Goal: Check status

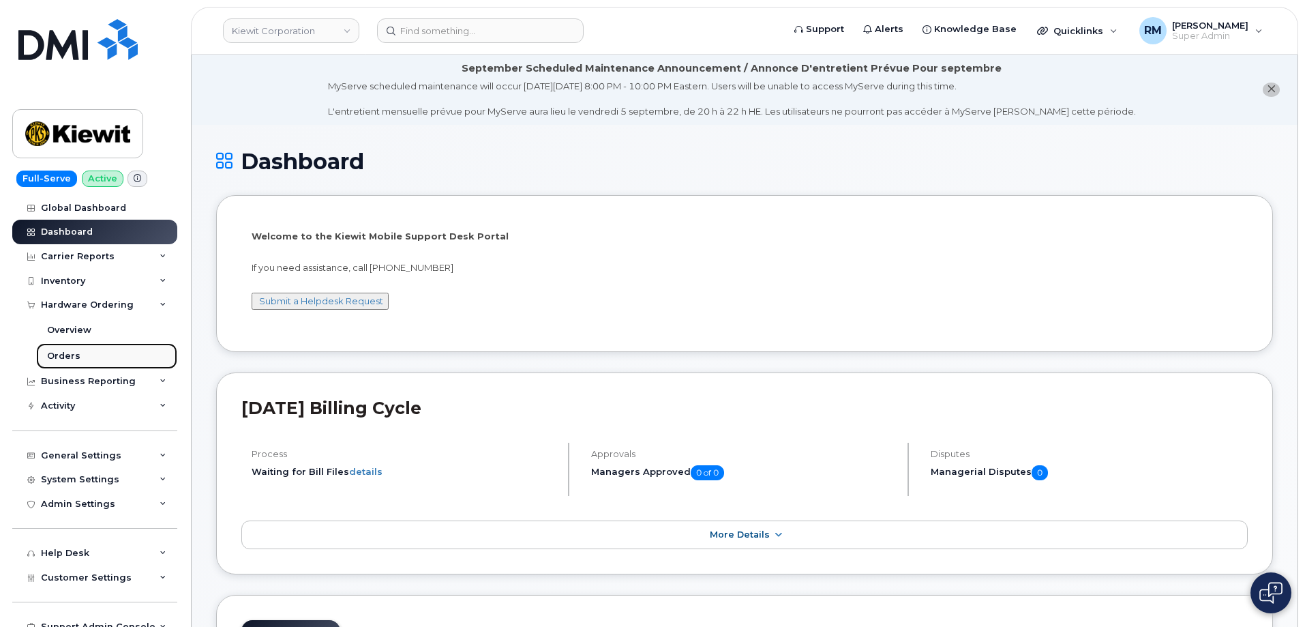
click at [57, 361] on div "Orders" at bounding box center [63, 356] width 33 height 12
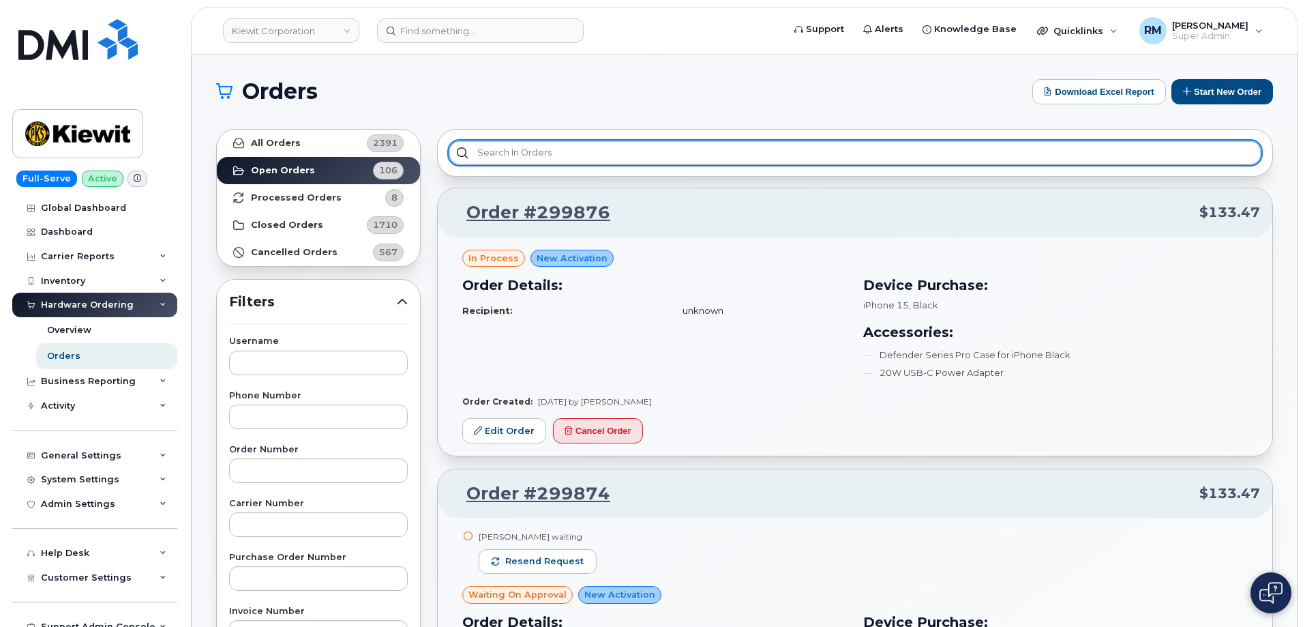
click at [507, 151] on input "text" at bounding box center [855, 152] width 813 height 25
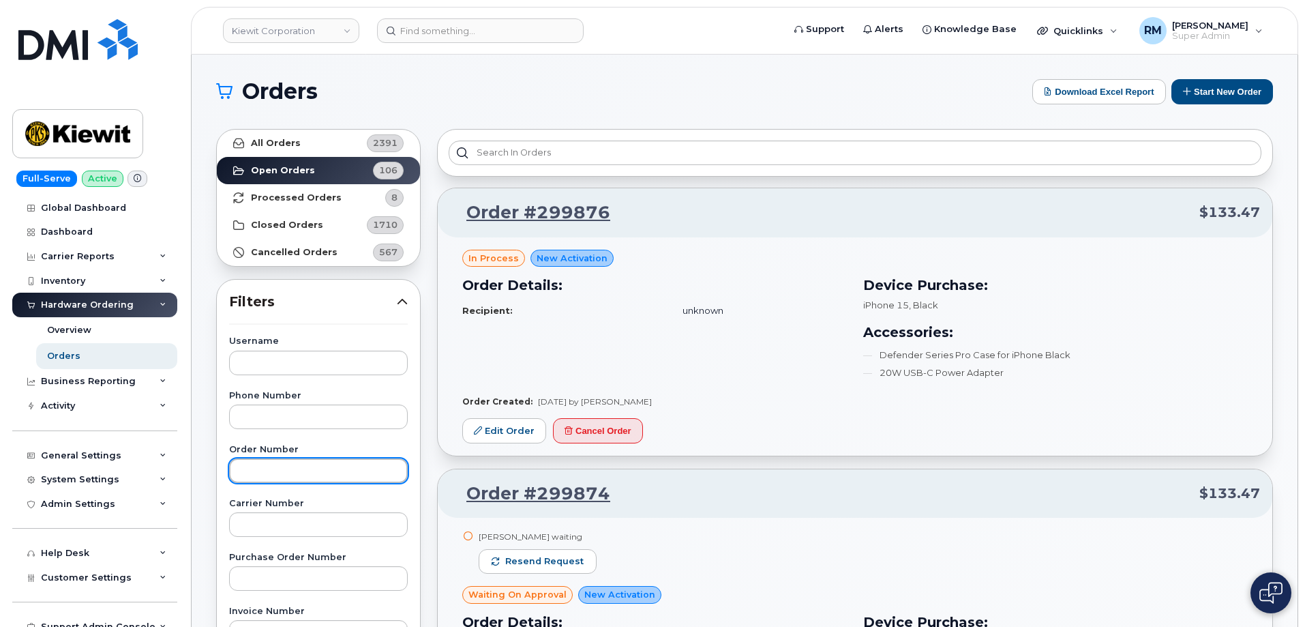
click at [267, 462] on input "text" at bounding box center [318, 470] width 179 height 25
paste input "299307"
type input "299307"
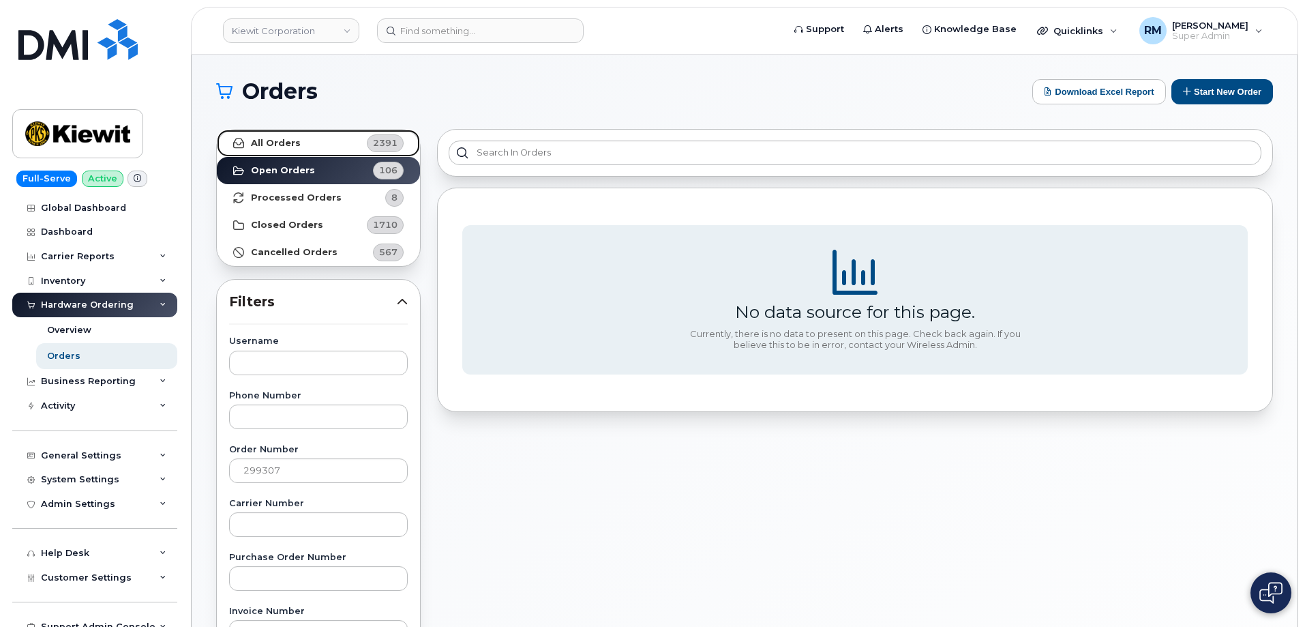
click at [290, 140] on strong "All Orders" at bounding box center [276, 143] width 50 height 11
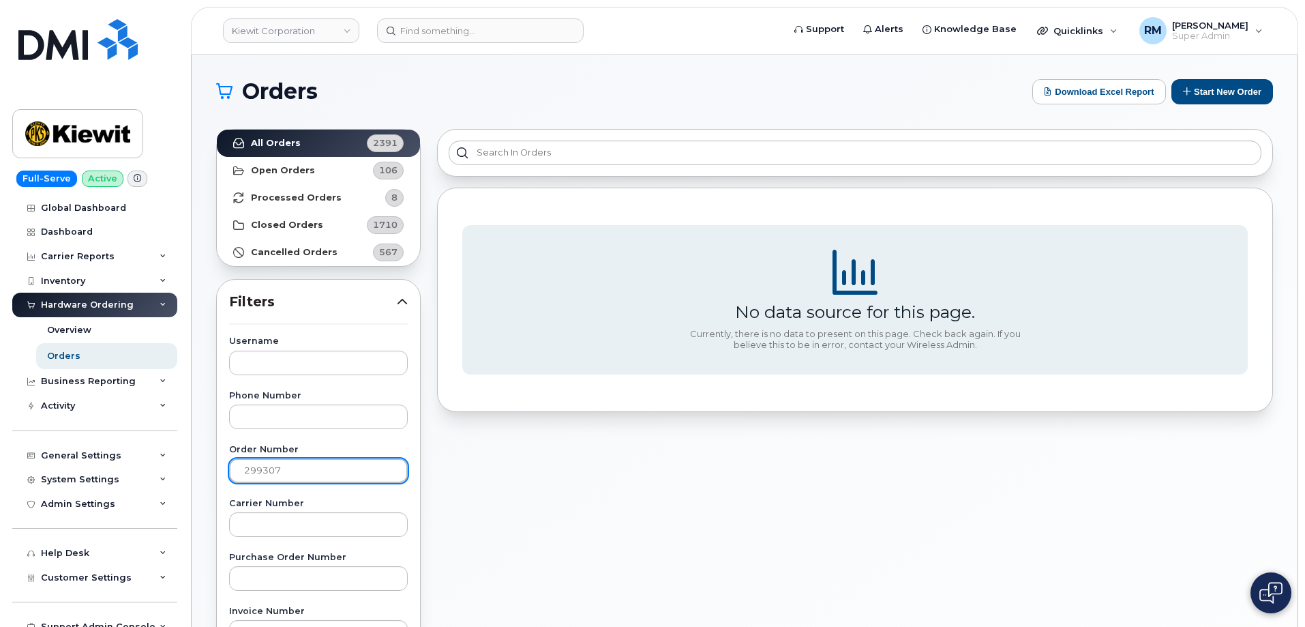
click at [286, 466] on input "299307" at bounding box center [318, 470] width 179 height 25
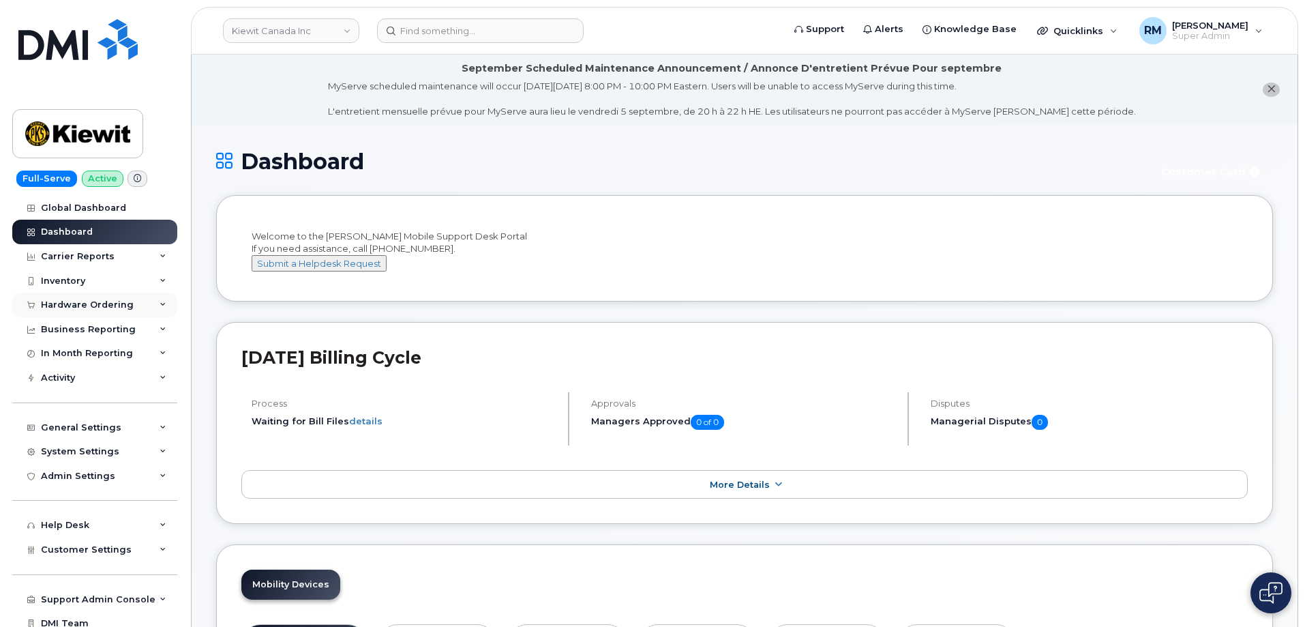
click at [74, 298] on div "Hardware Ordering" at bounding box center [94, 305] width 165 height 25
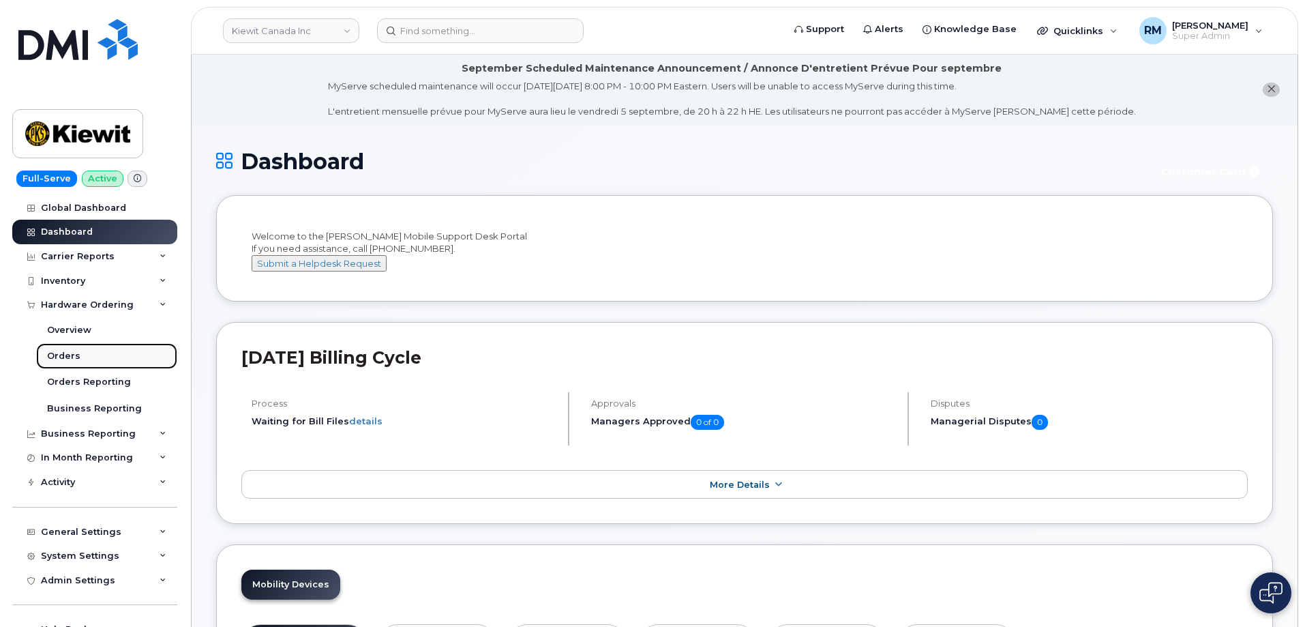
click at [68, 351] on div "Orders" at bounding box center [63, 356] width 33 height 12
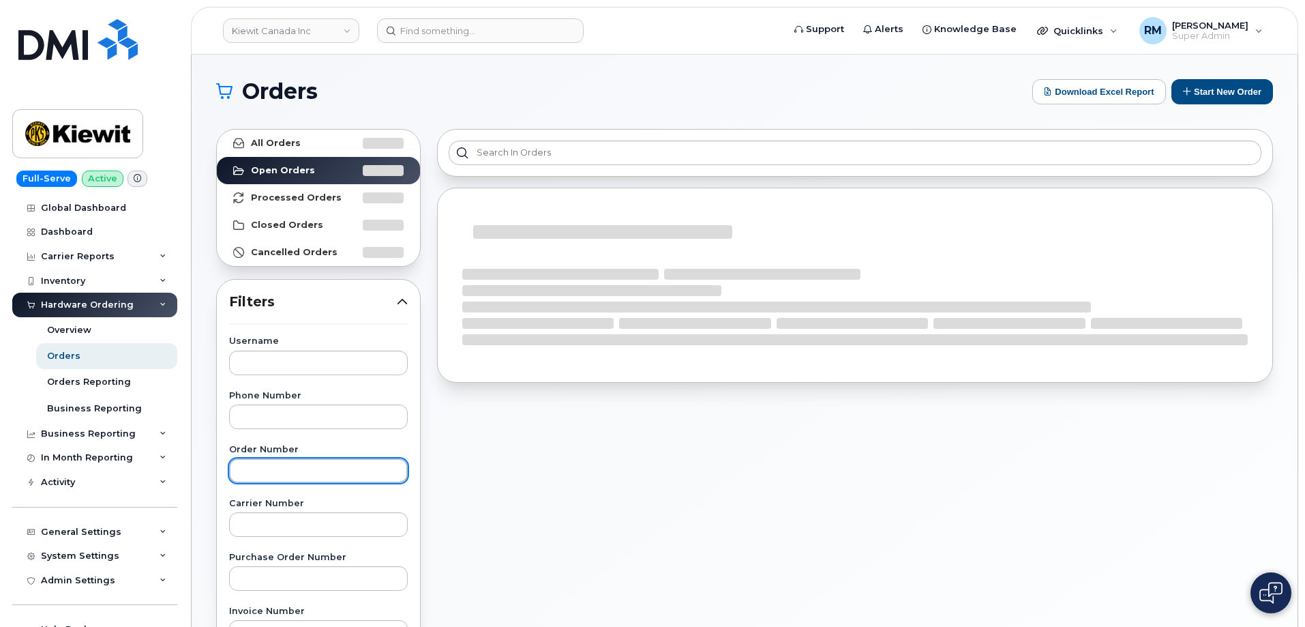
click at [248, 466] on input "text" at bounding box center [318, 470] width 179 height 25
paste input "299307"
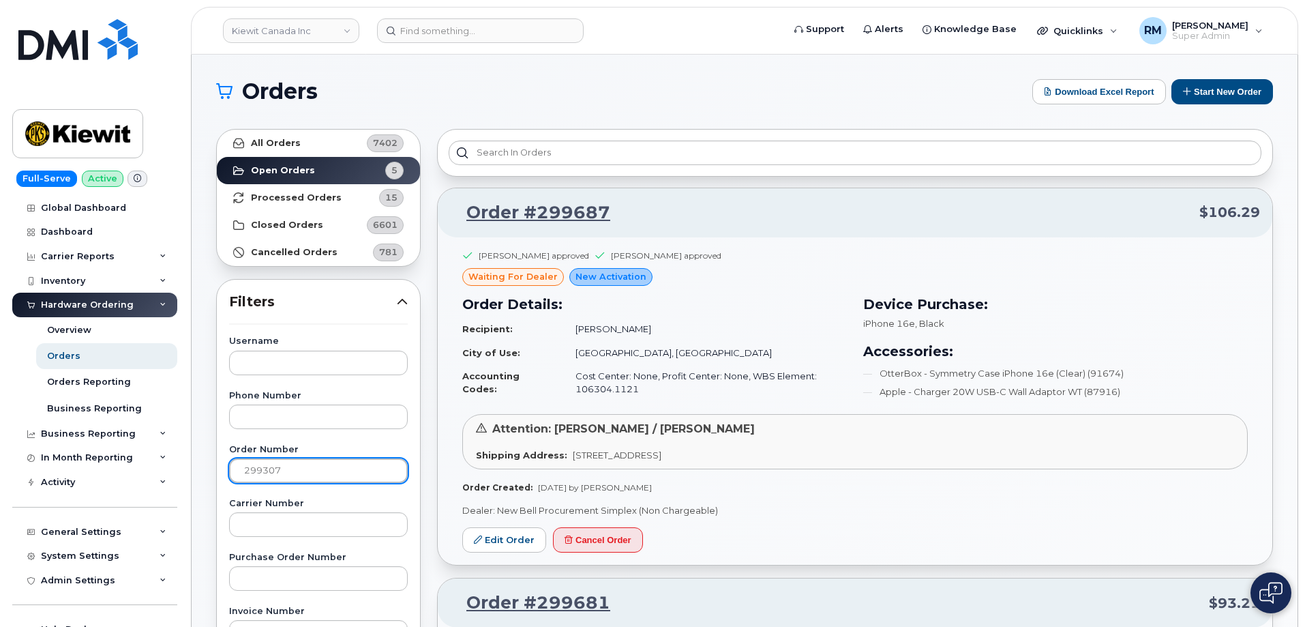
type input "299307"
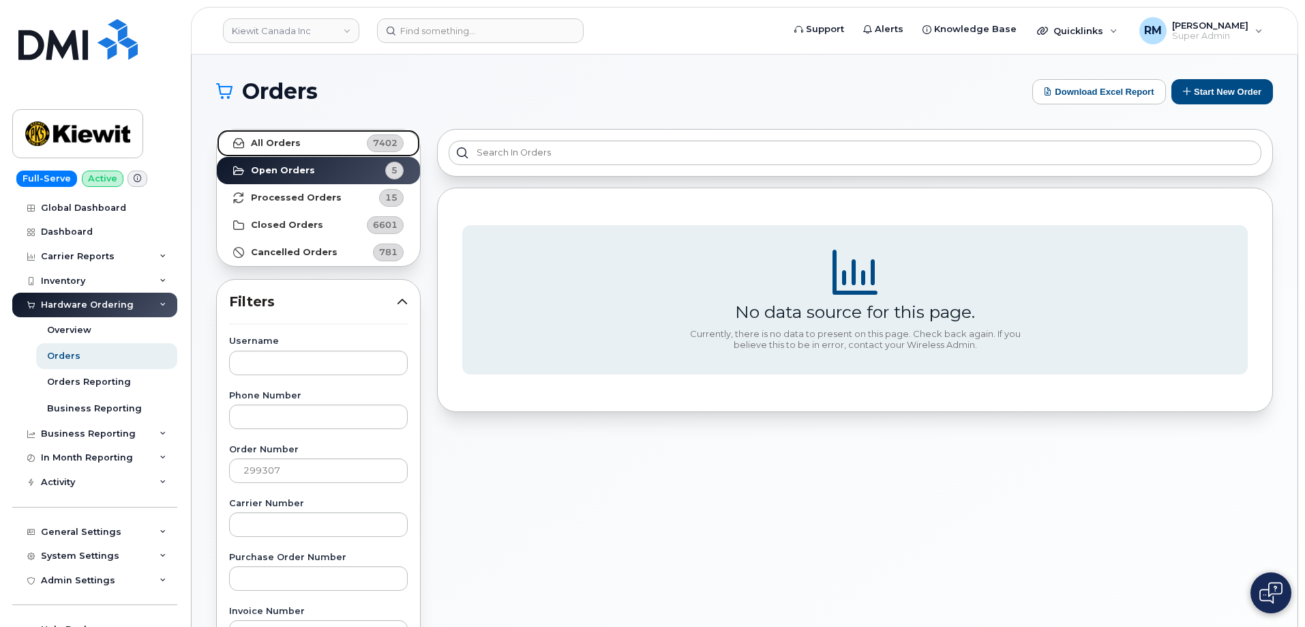
click at [279, 139] on strong "All Orders" at bounding box center [276, 143] width 50 height 11
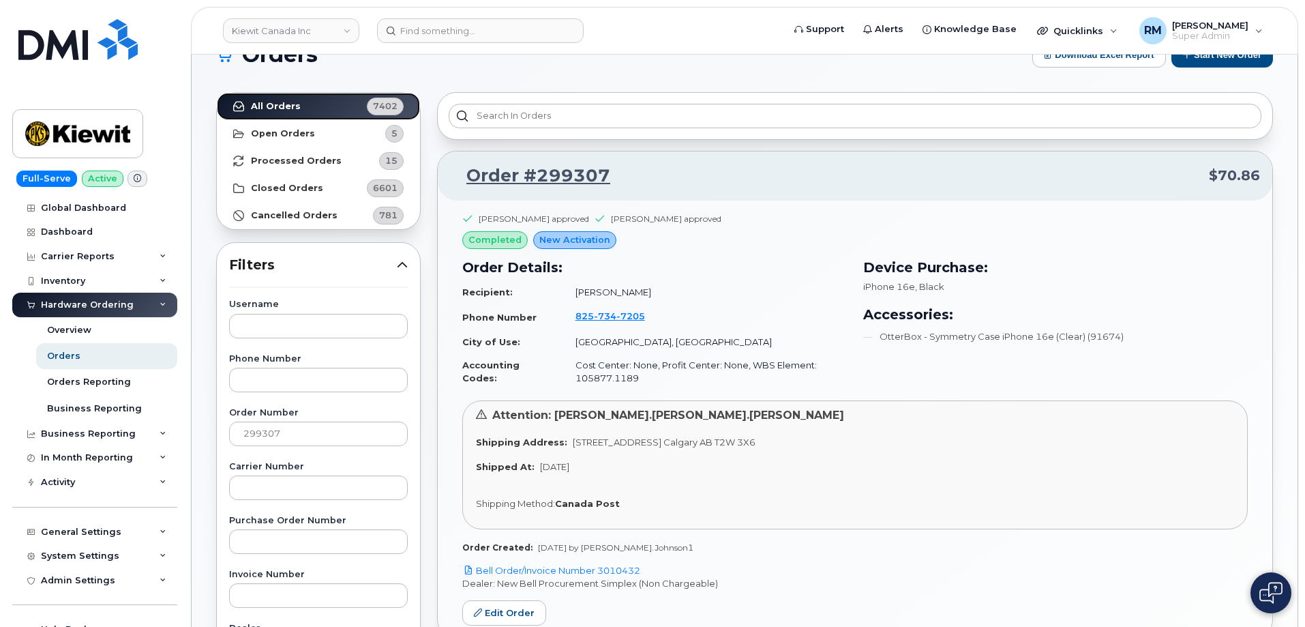
scroll to position [68, 0]
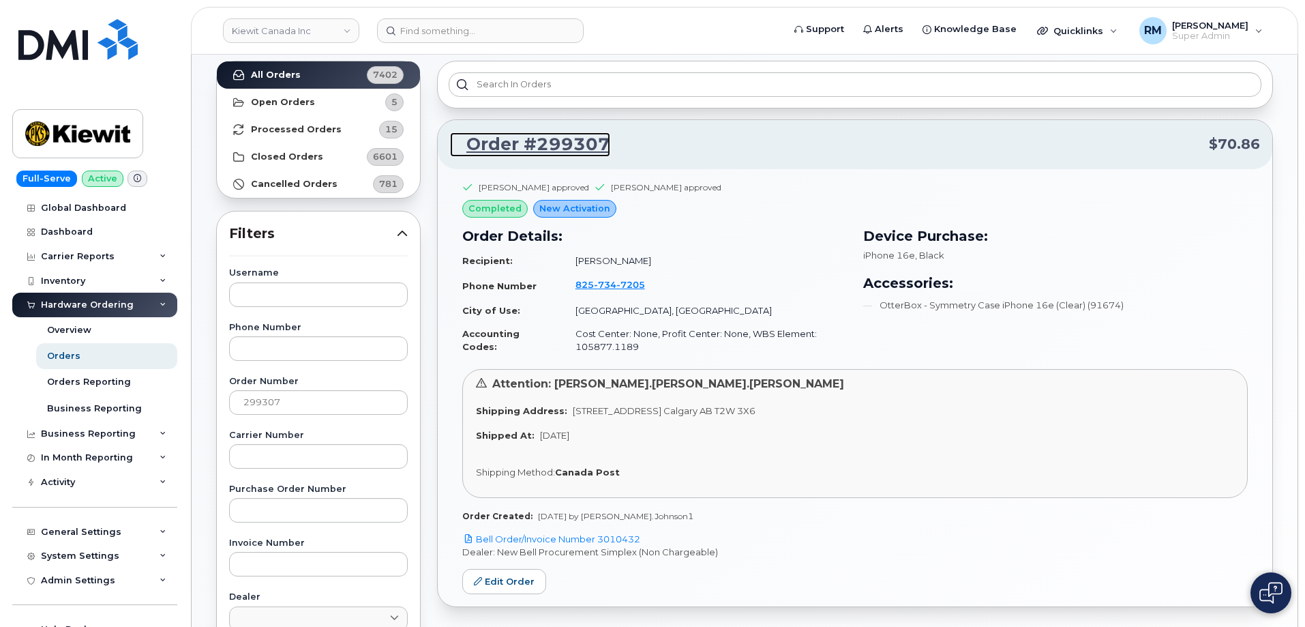
click at [528, 143] on link "Order #299307" at bounding box center [530, 144] width 160 height 25
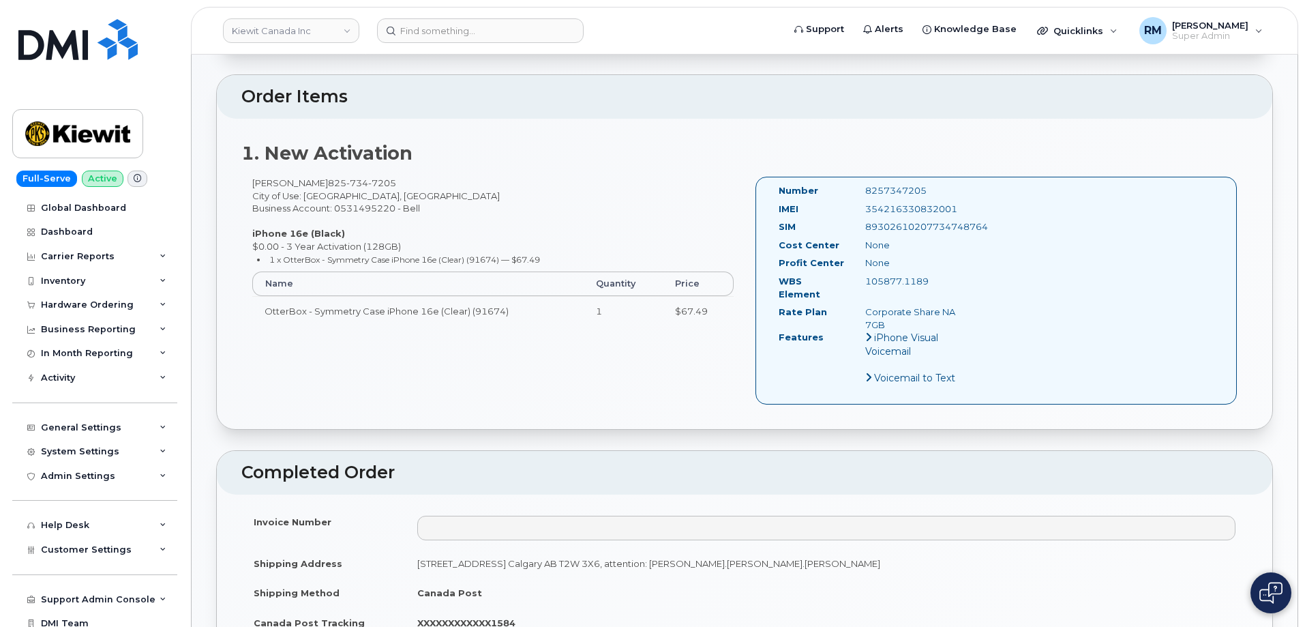
scroll to position [477, 0]
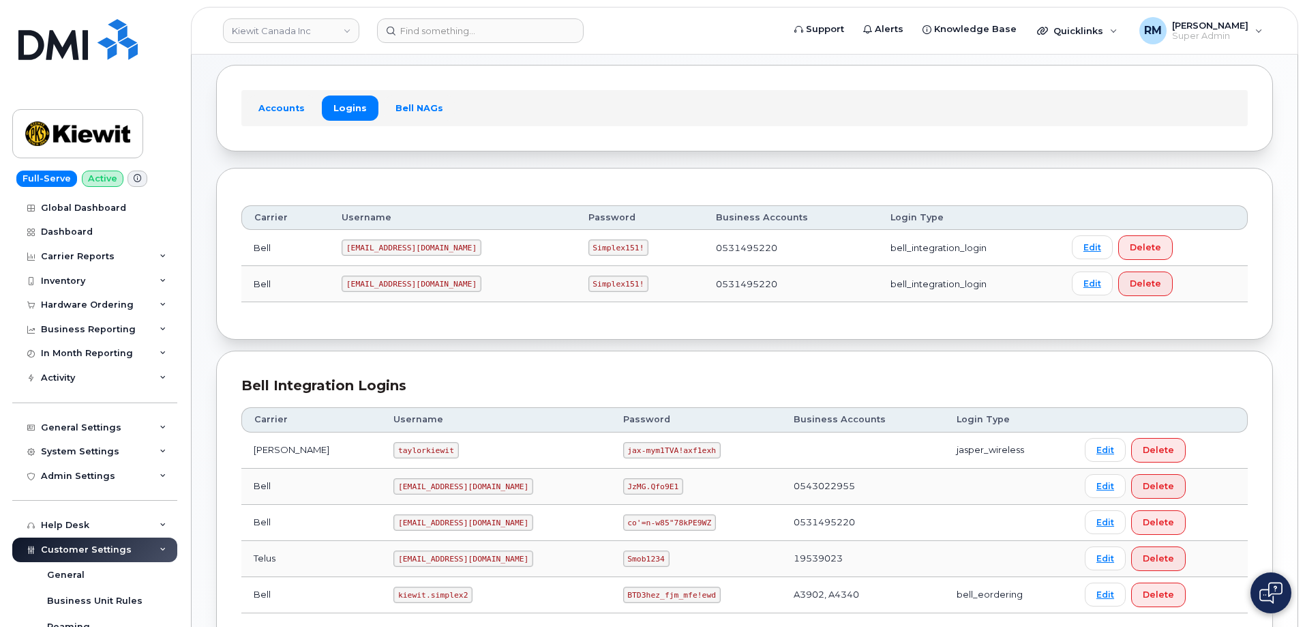
scroll to position [166, 0]
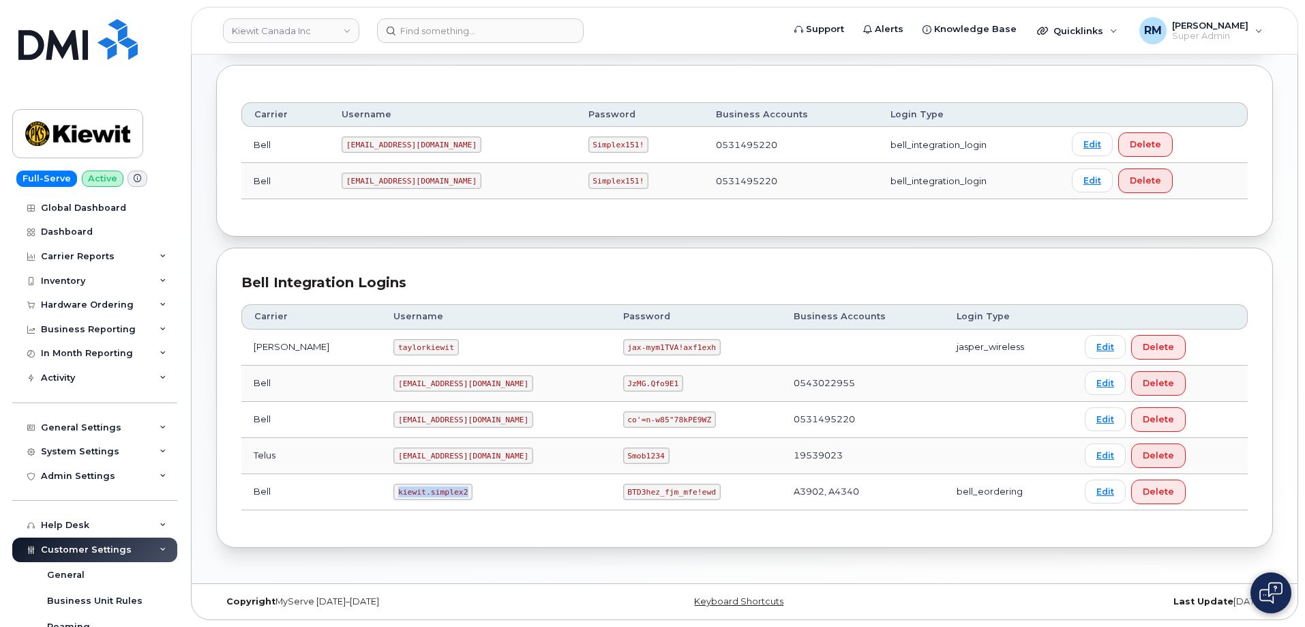
drag, startPoint x: 368, startPoint y: 492, endPoint x: 473, endPoint y: 481, distance: 105.6
click at [471, 481] on td "kiewit.simplex2" at bounding box center [495, 492] width 229 height 36
copy code "kiewit.simplex2"
drag, startPoint x: 577, startPoint y: 492, endPoint x: 707, endPoint y: 467, distance: 132.0
click at [698, 487] on td "BTD3hez_fjm_mfe!ewd" at bounding box center [696, 492] width 170 height 36
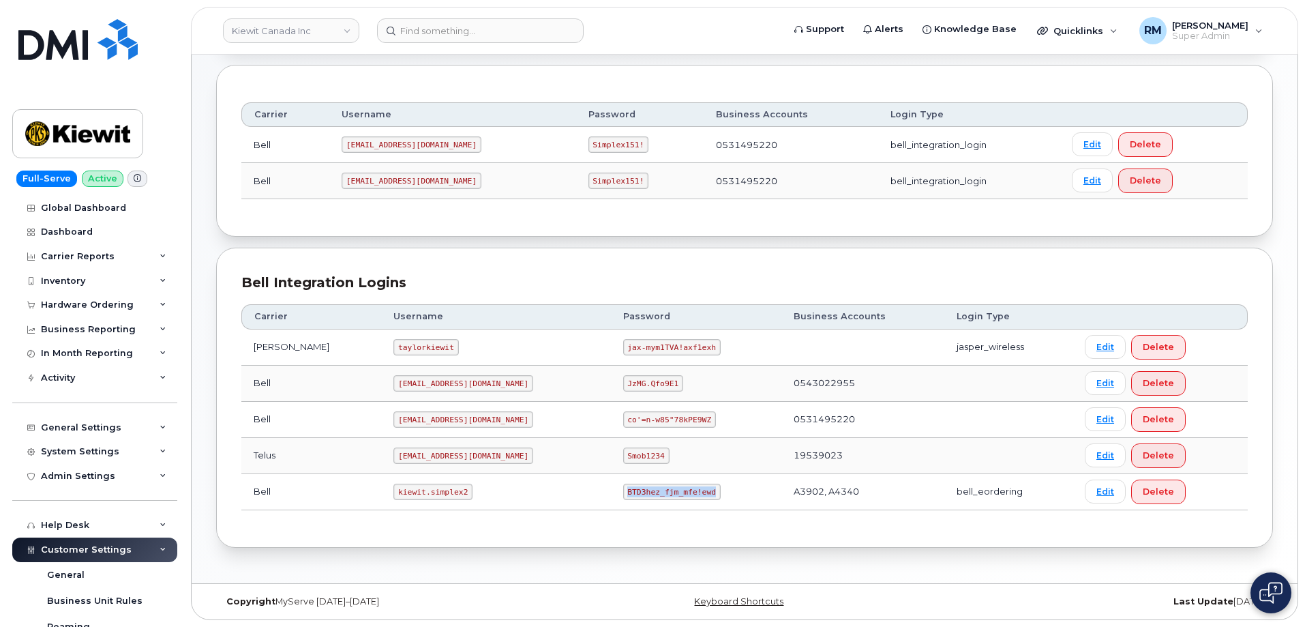
copy code "BTD3hez_fjm_mfe!ewd"
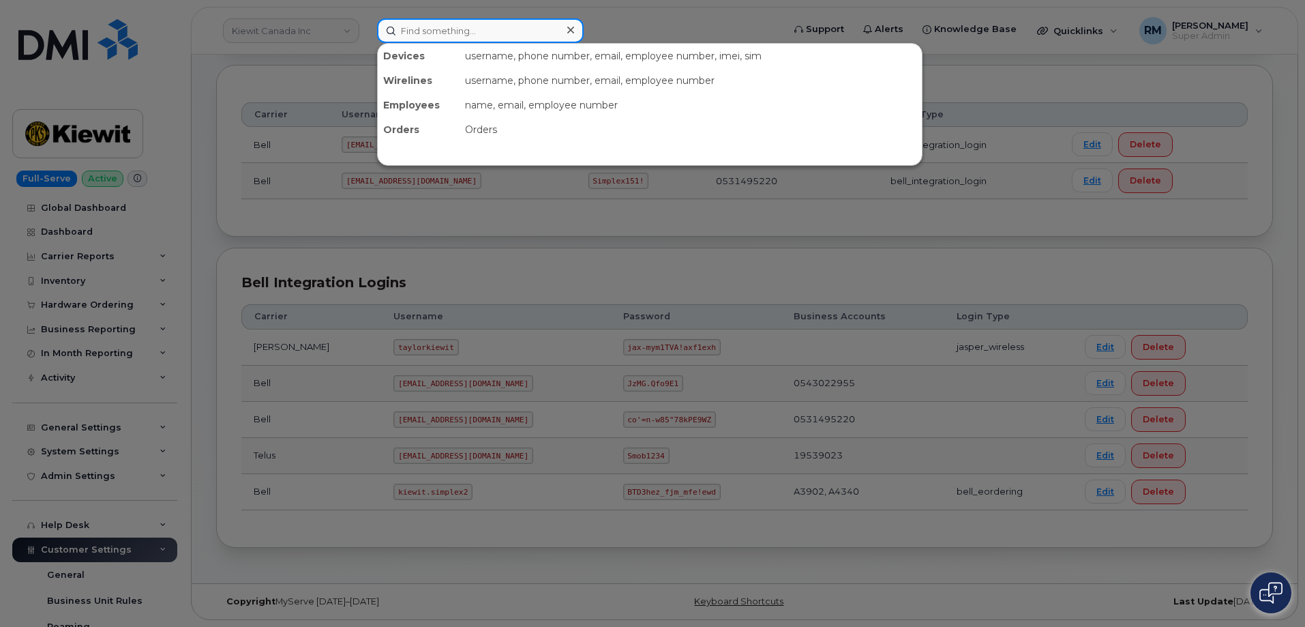
click at [469, 25] on input at bounding box center [480, 30] width 207 height 25
paste input "[PERSON_NAME]"
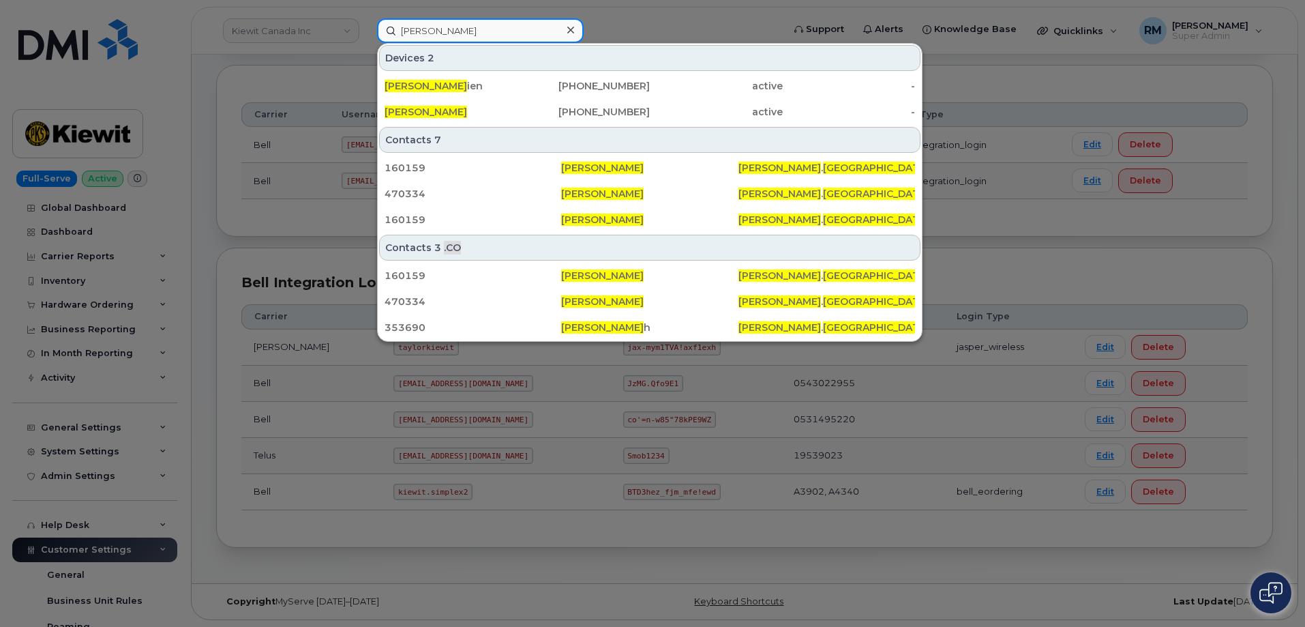
drag, startPoint x: 458, startPoint y: 27, endPoint x: 348, endPoint y: 40, distance: 110.5
click at [366, 36] on div "[PERSON_NAME] Devices 2 [PERSON_NAME] ien [PHONE_NUMBER] active - [PERSON_NAME]…" at bounding box center [575, 30] width 419 height 25
paste input "[PHONE_NUMBER]"
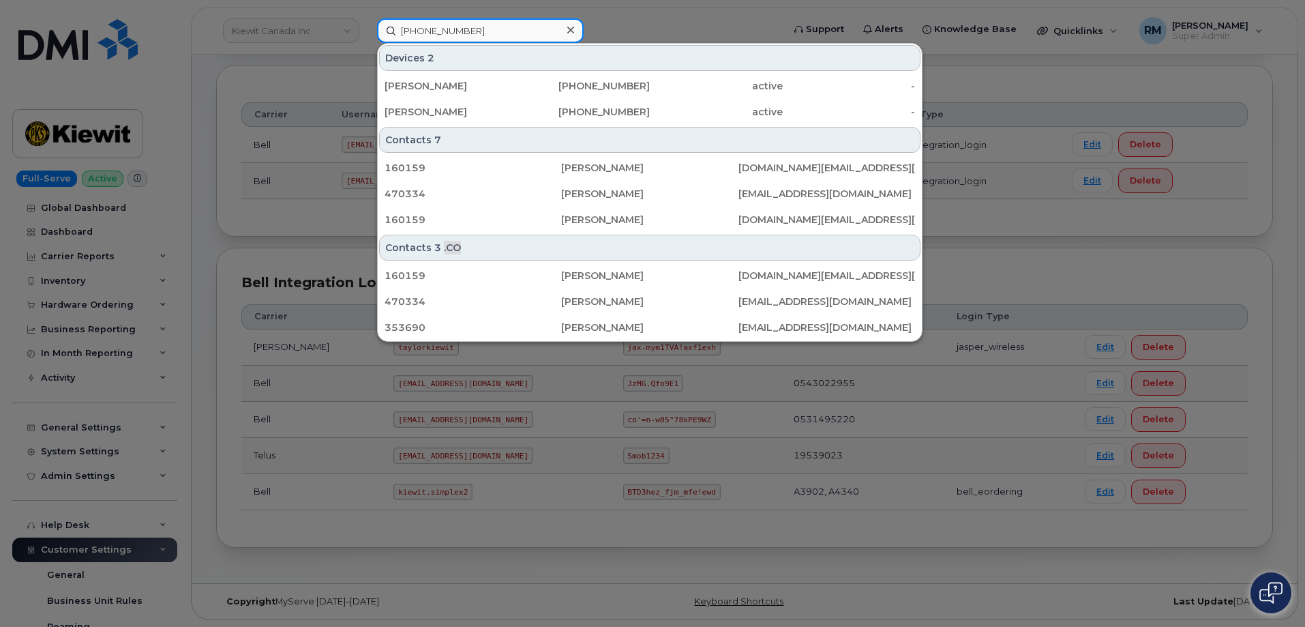
type input "[PHONE_NUMBER]"
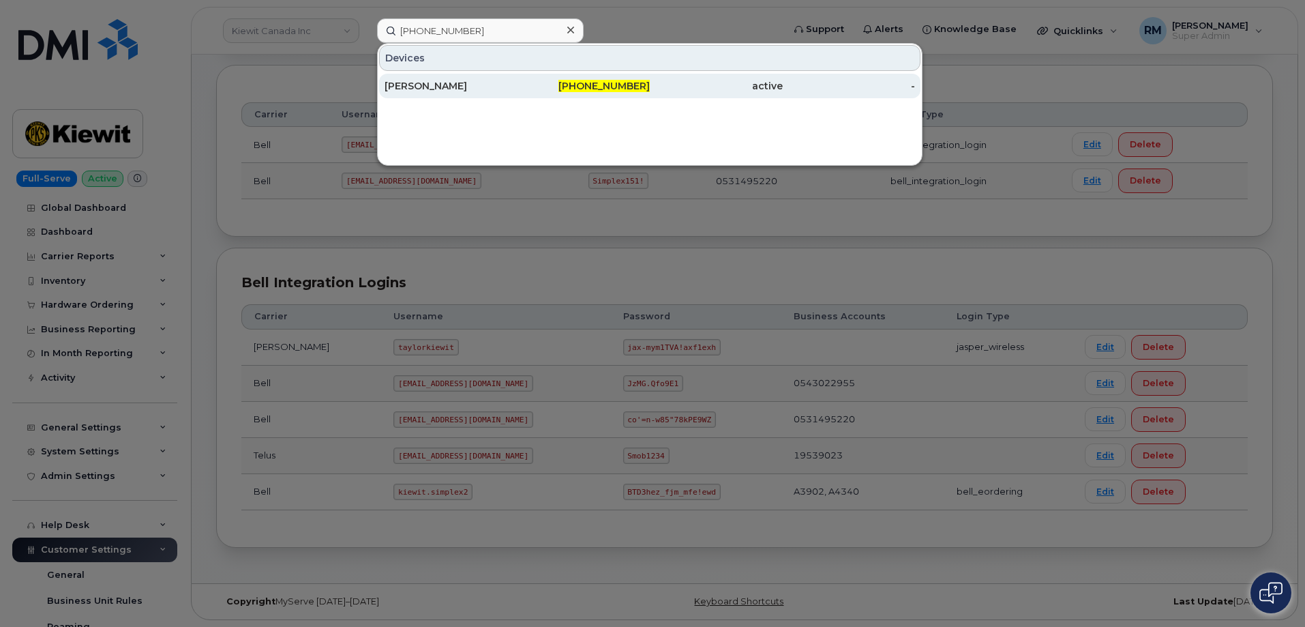
click at [449, 85] on div "[PERSON_NAME]" at bounding box center [451, 86] width 133 height 14
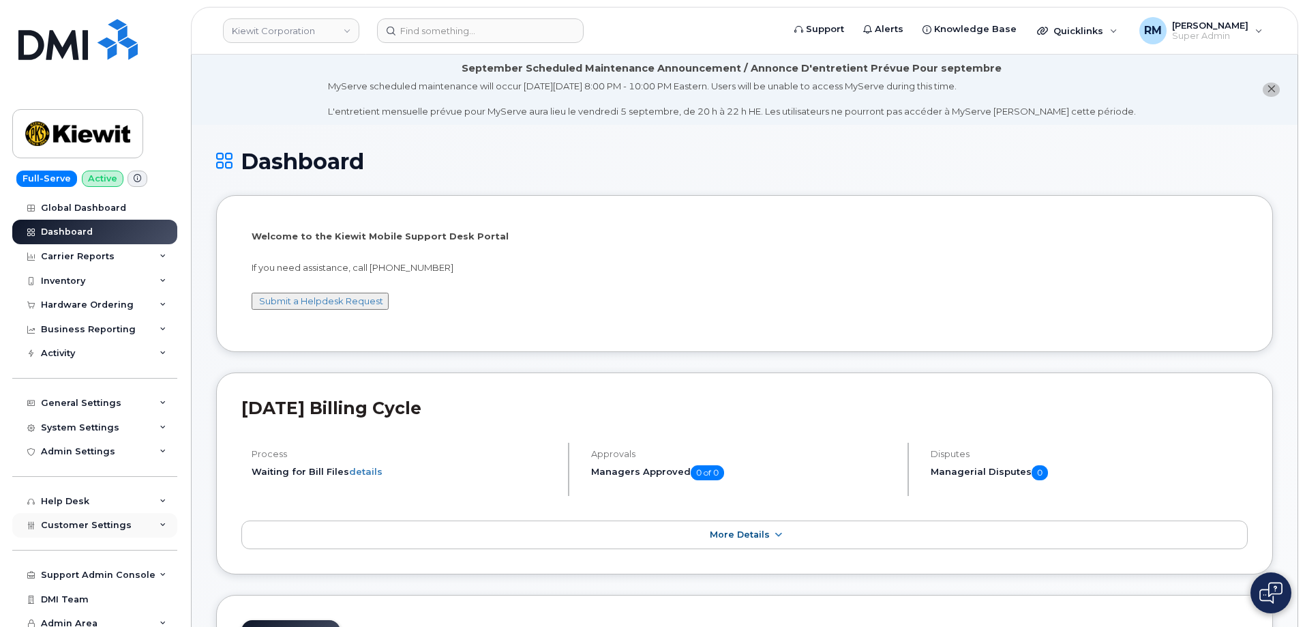
click at [151, 516] on div "Customer Settings" at bounding box center [94, 525] width 165 height 25
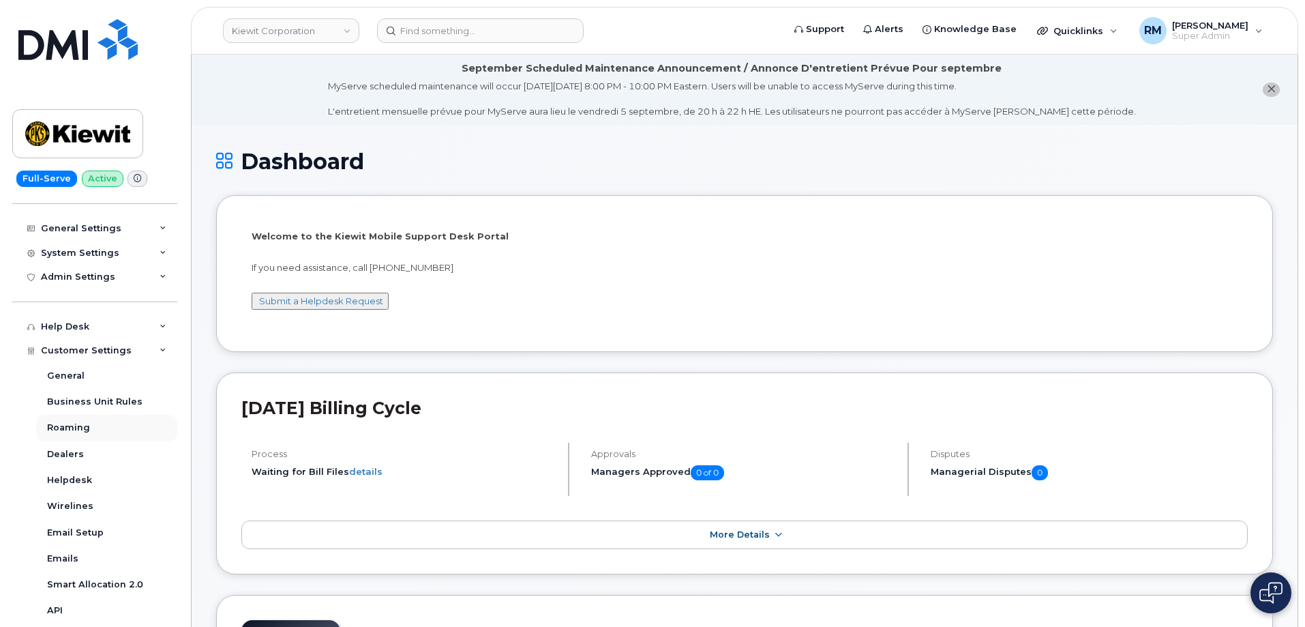
scroll to position [127, 0]
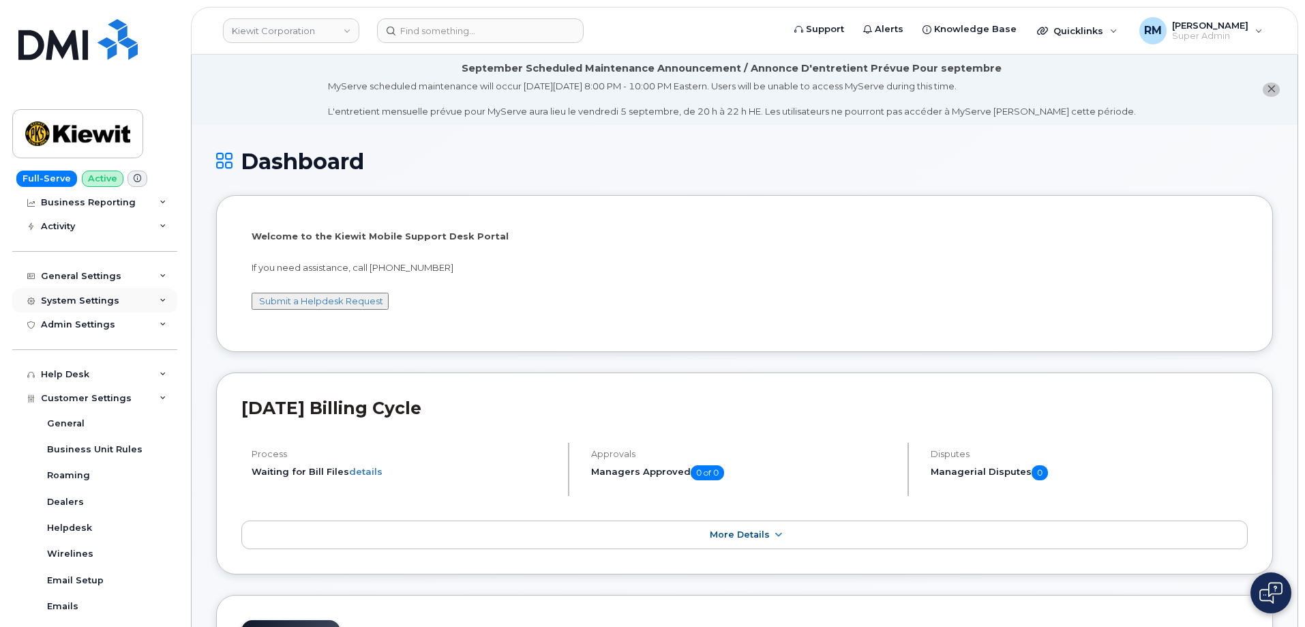
click at [155, 301] on div "System Settings" at bounding box center [94, 300] width 165 height 25
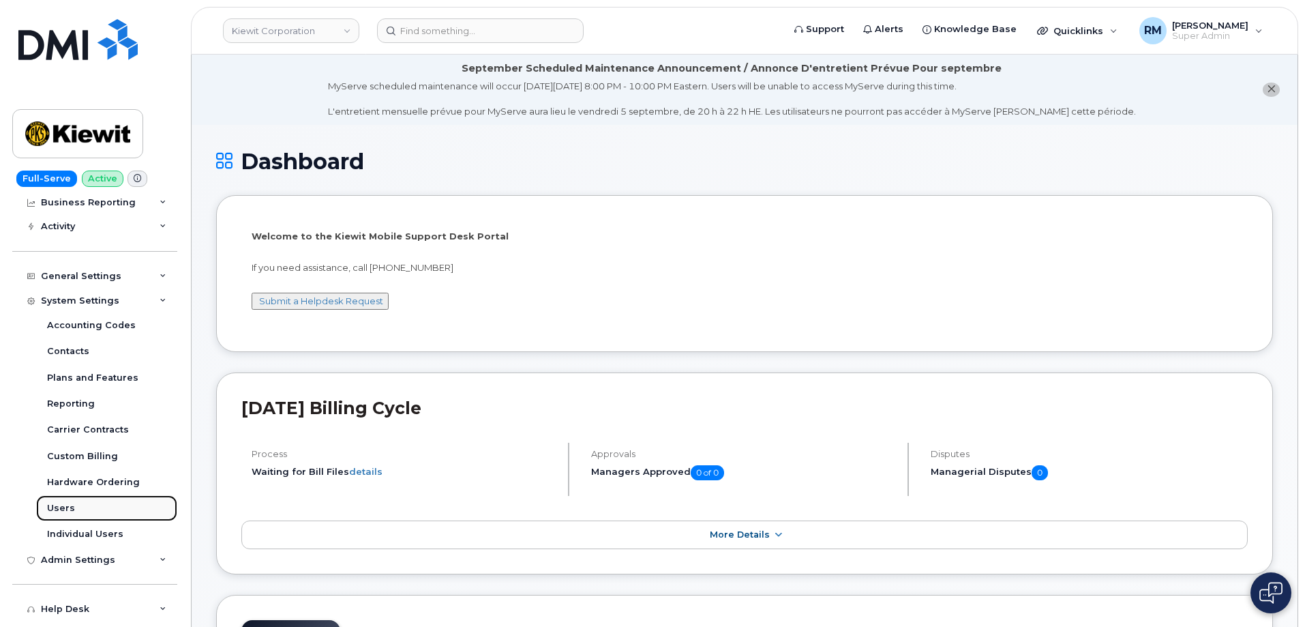
click at [67, 507] on div "Users" at bounding box center [61, 508] width 28 height 12
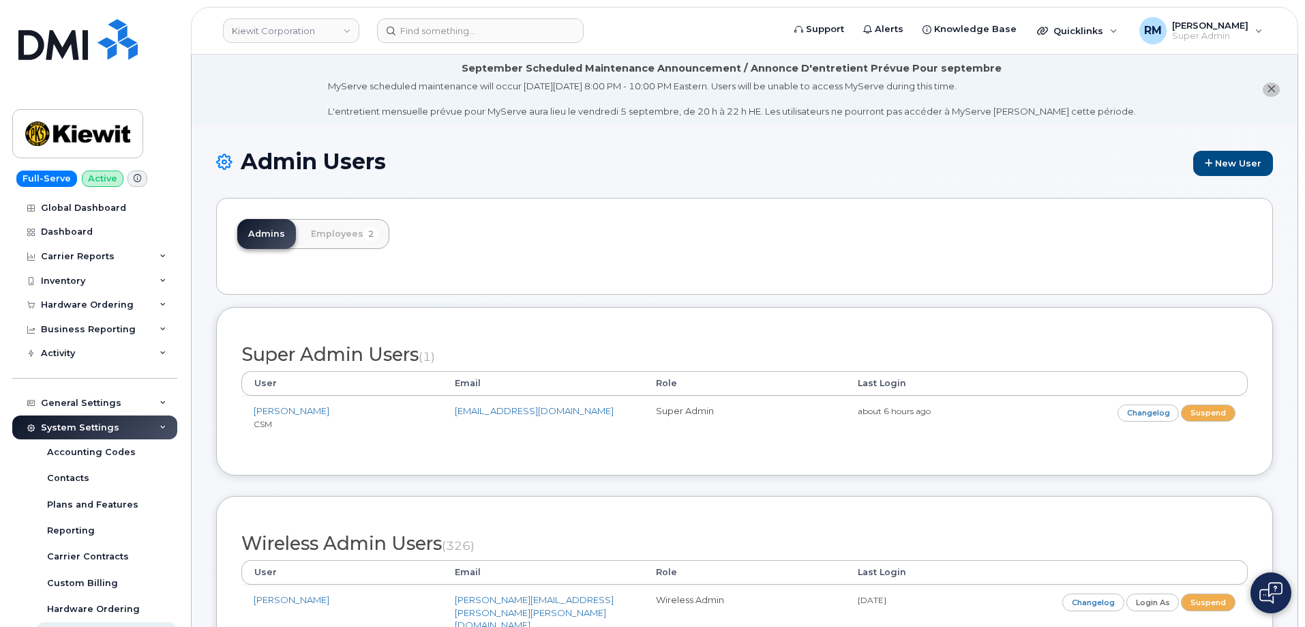
click at [218, 116] on li "September Scheduled Maintenance Announcement / Annonce D'entretient Prévue Pour…" at bounding box center [745, 90] width 1106 height 70
click at [338, 25] on link "Kiewit Corporation" at bounding box center [291, 30] width 136 height 25
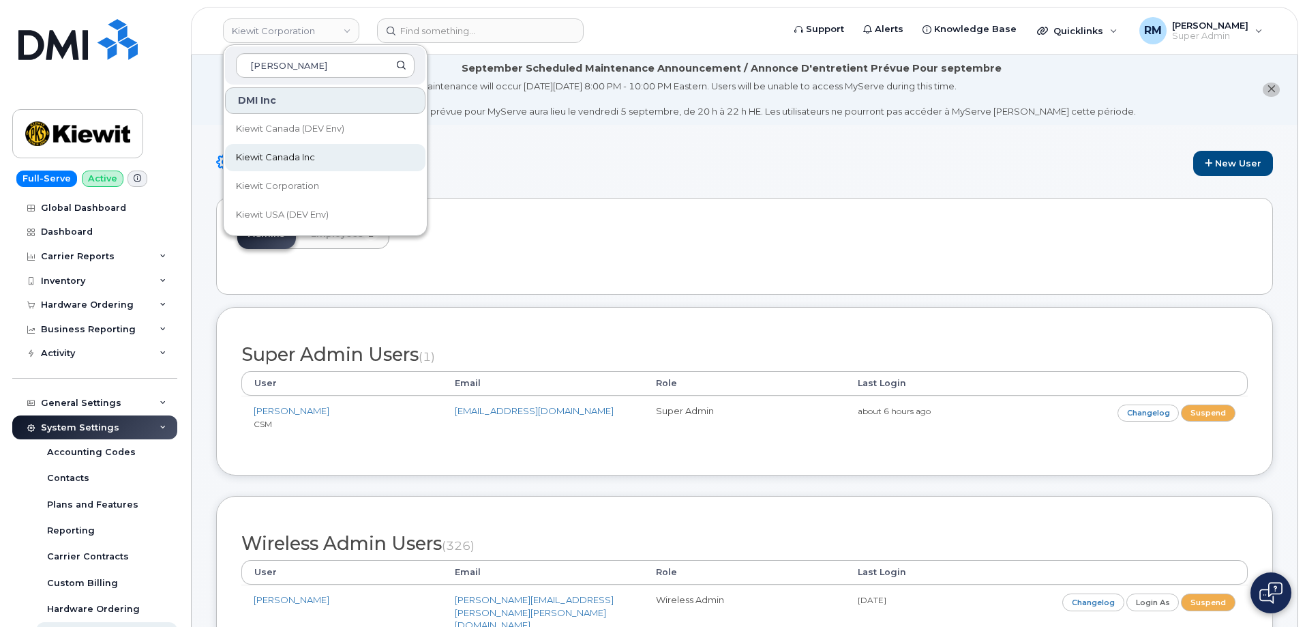
type input "[PERSON_NAME]"
click at [318, 152] on link "Kiewit Canada Inc" at bounding box center [325, 157] width 201 height 27
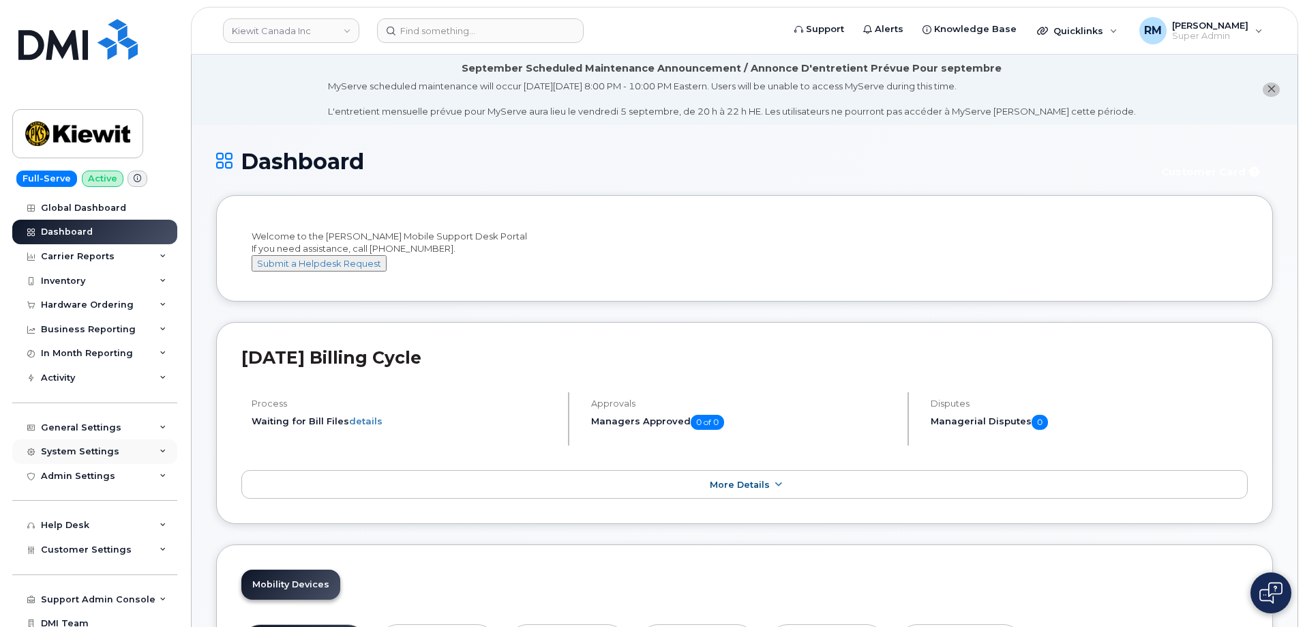
click at [122, 451] on div "System Settings" at bounding box center [94, 451] width 165 height 25
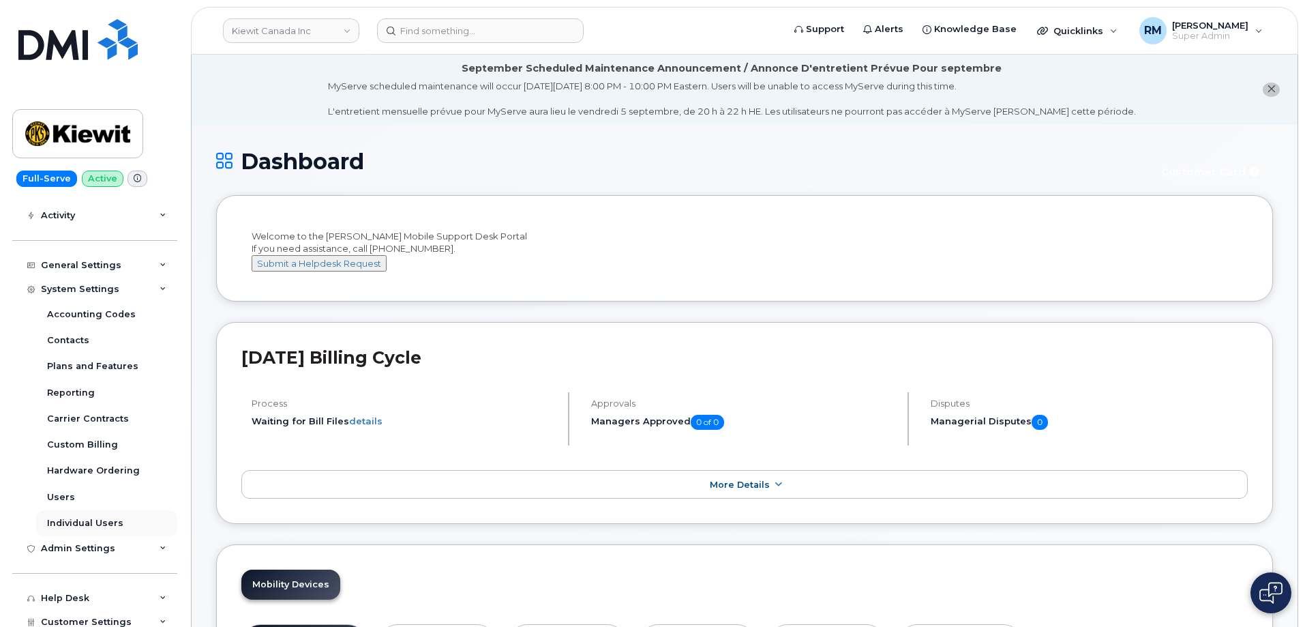
scroll to position [205, 0]
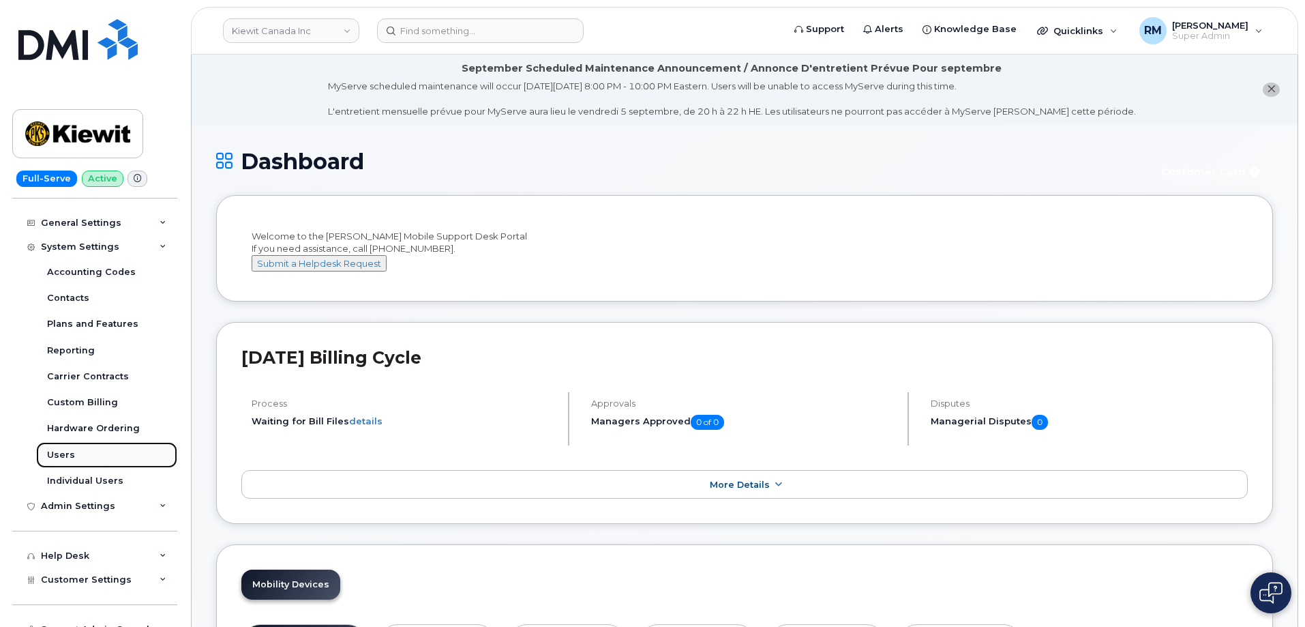
click at [60, 451] on div "Users" at bounding box center [61, 455] width 28 height 12
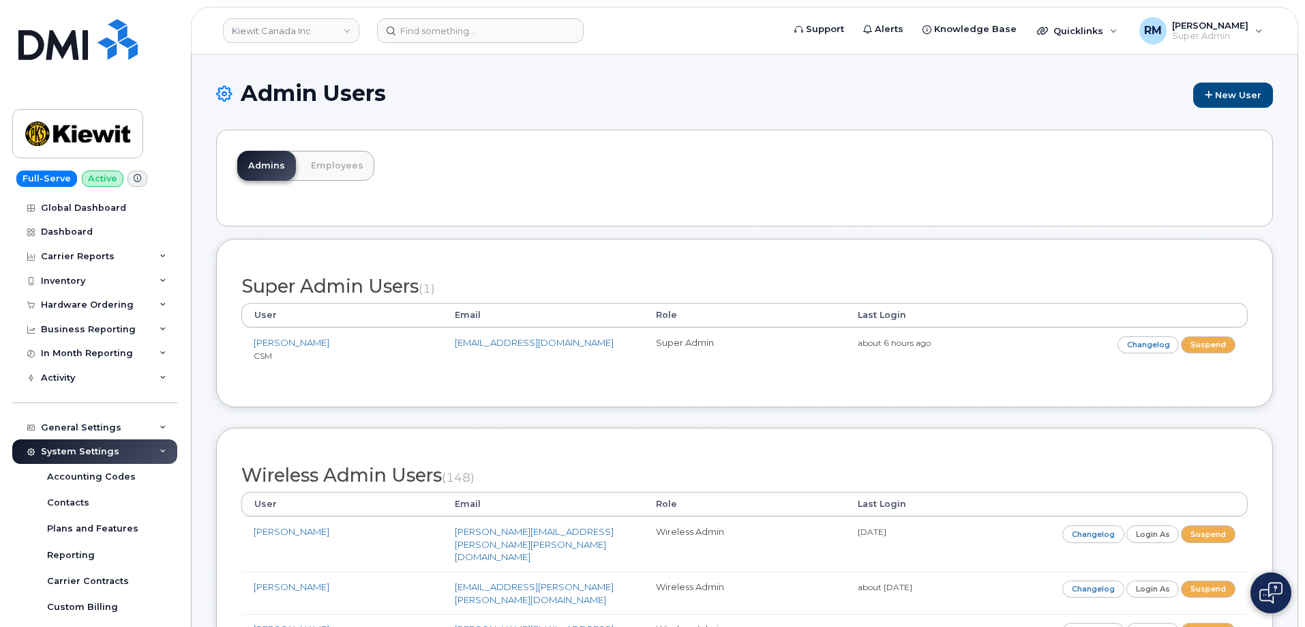
scroll to position [2373, 0]
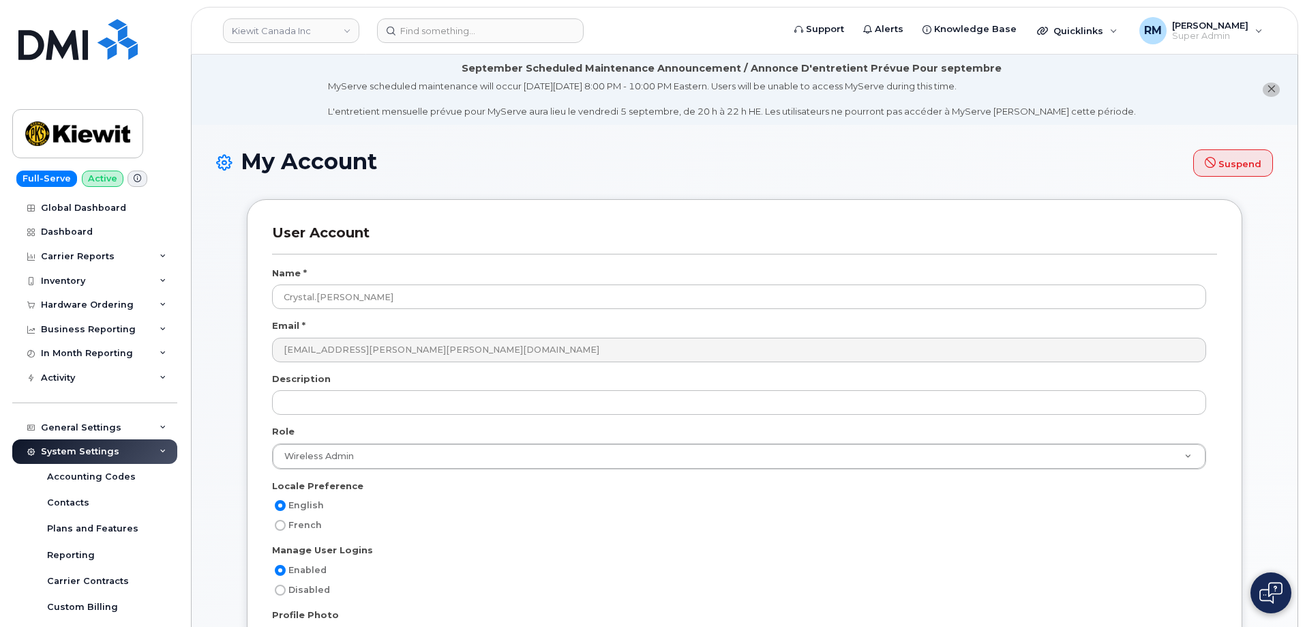
select select
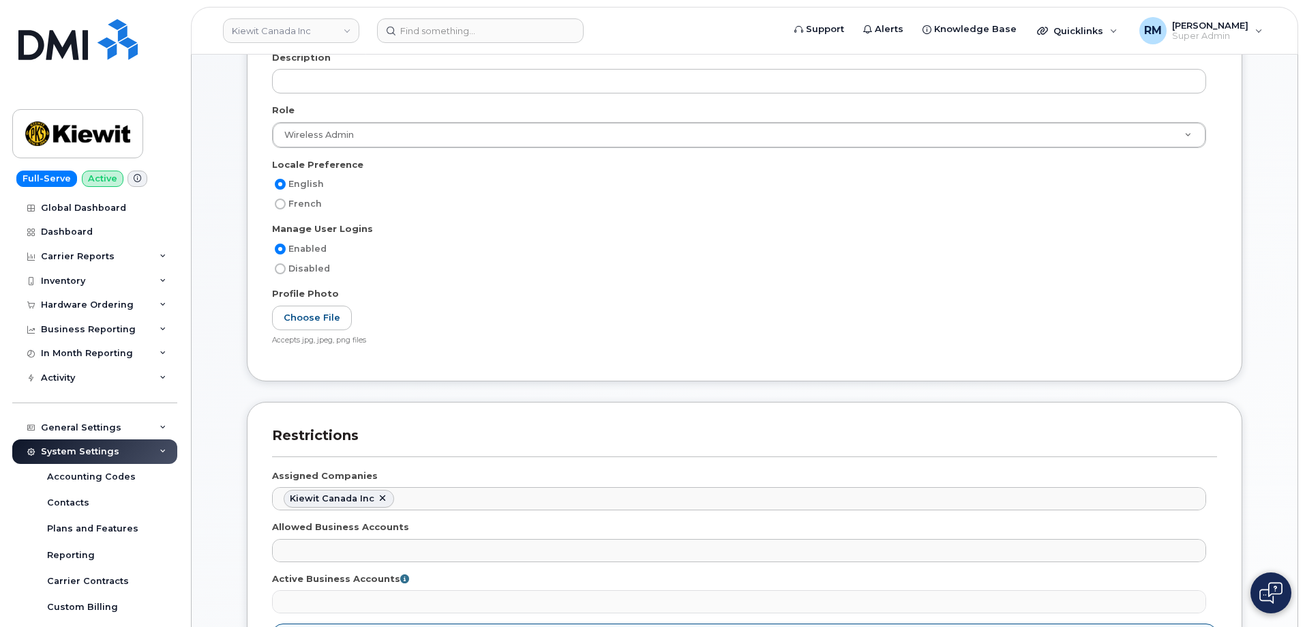
scroll to position [409, 0]
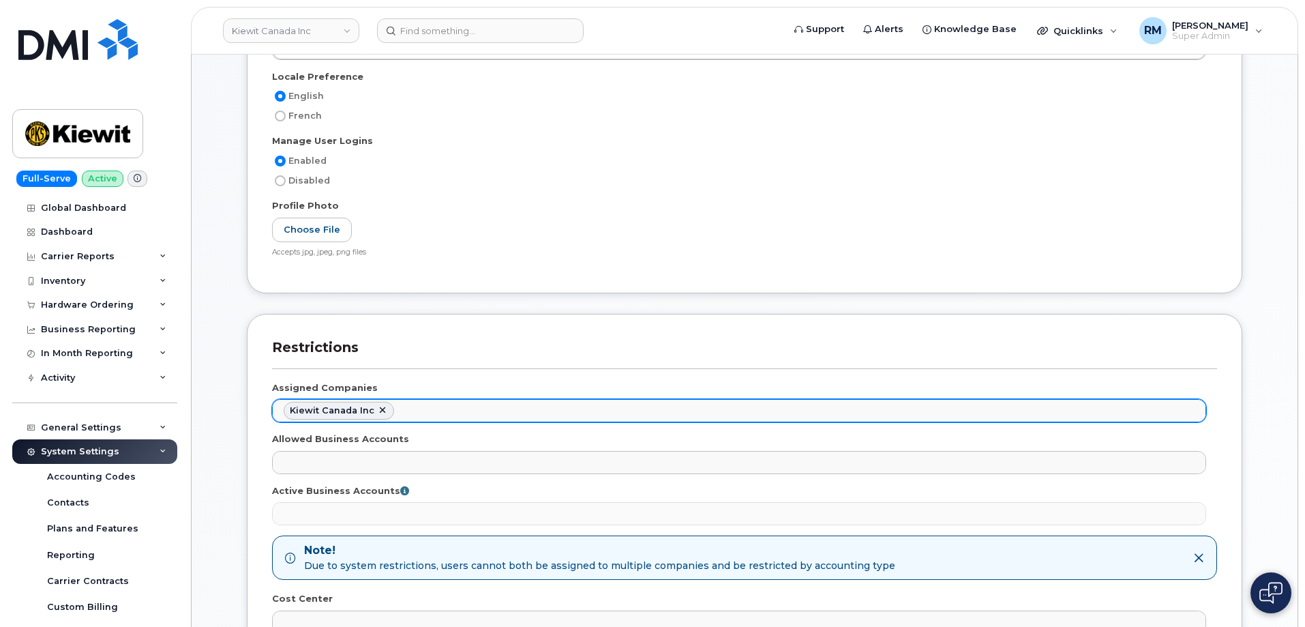
click at [441, 419] on ul "Kiewit Canada Inc" at bounding box center [739, 411] width 933 height 22
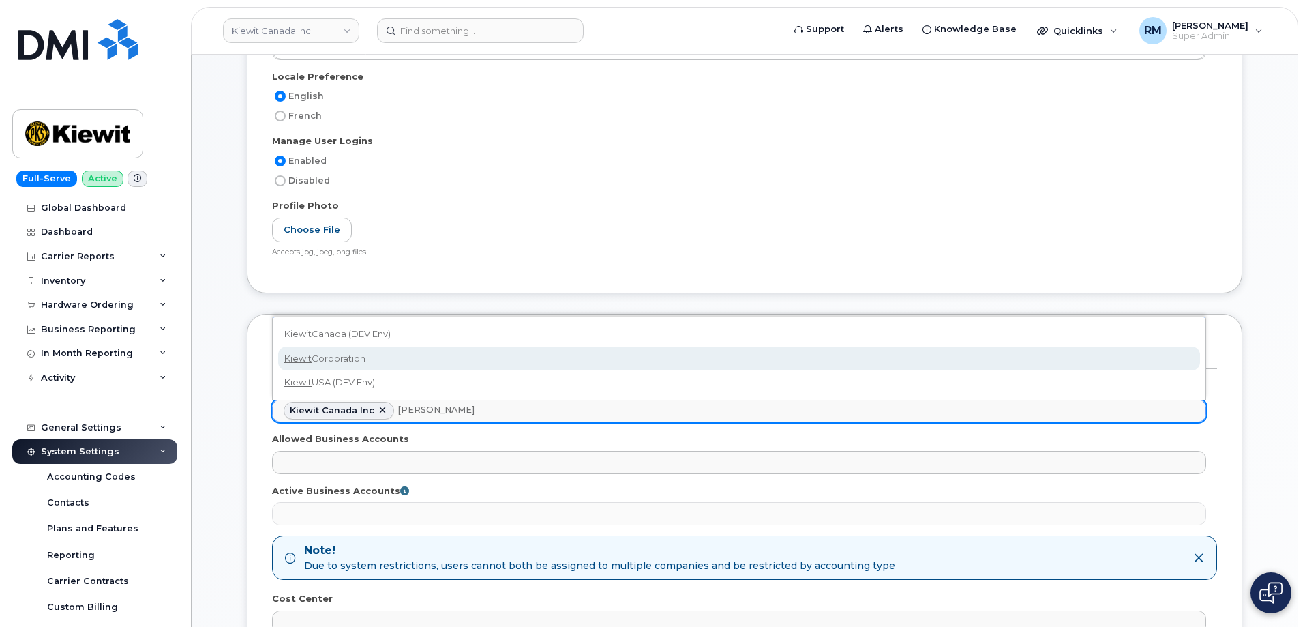
type input "[PERSON_NAME]"
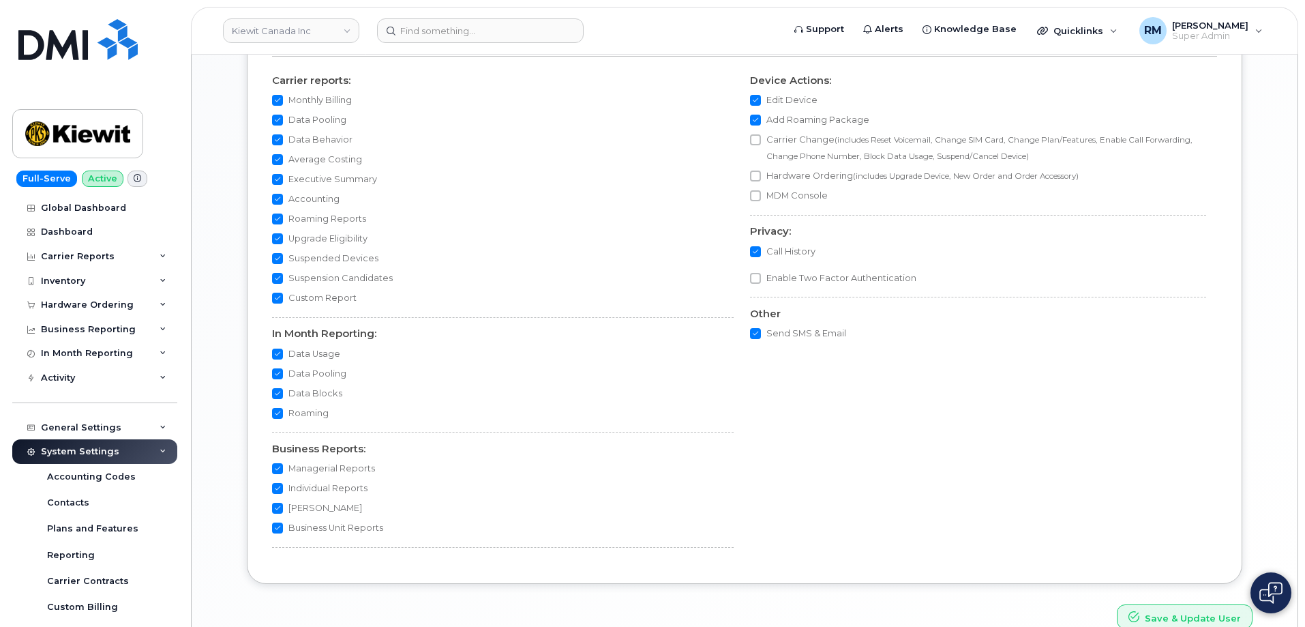
scroll to position [1380, 0]
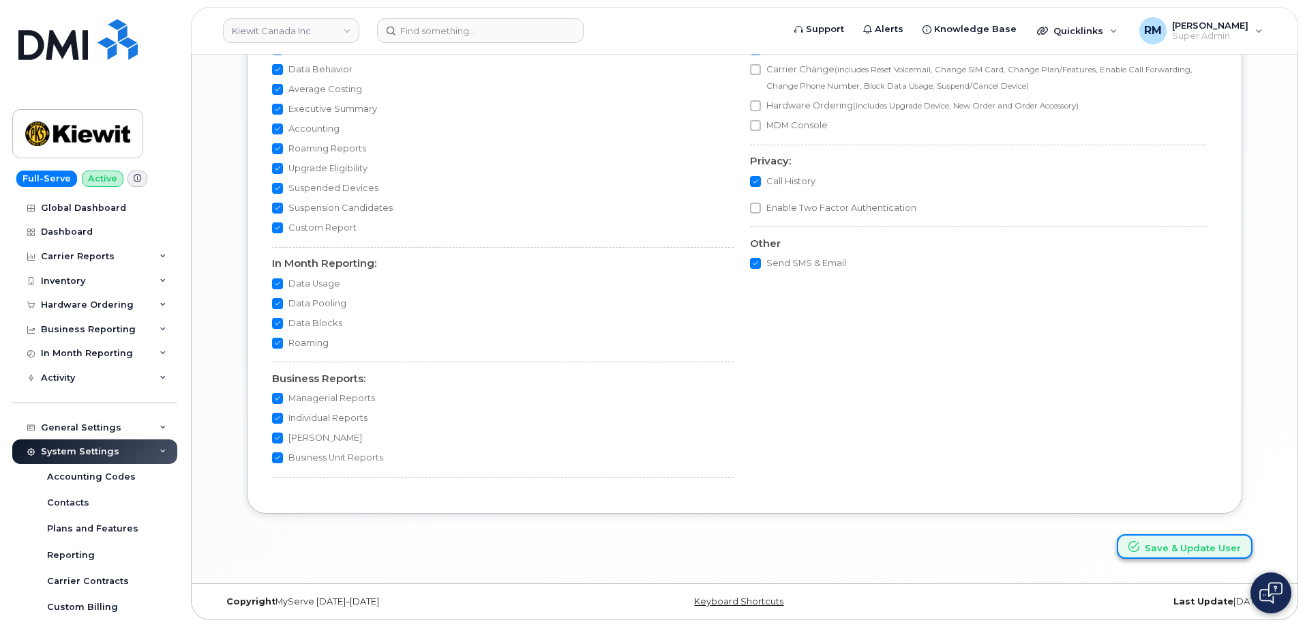
click at [1174, 547] on button "Save & Update User" at bounding box center [1185, 546] width 136 height 25
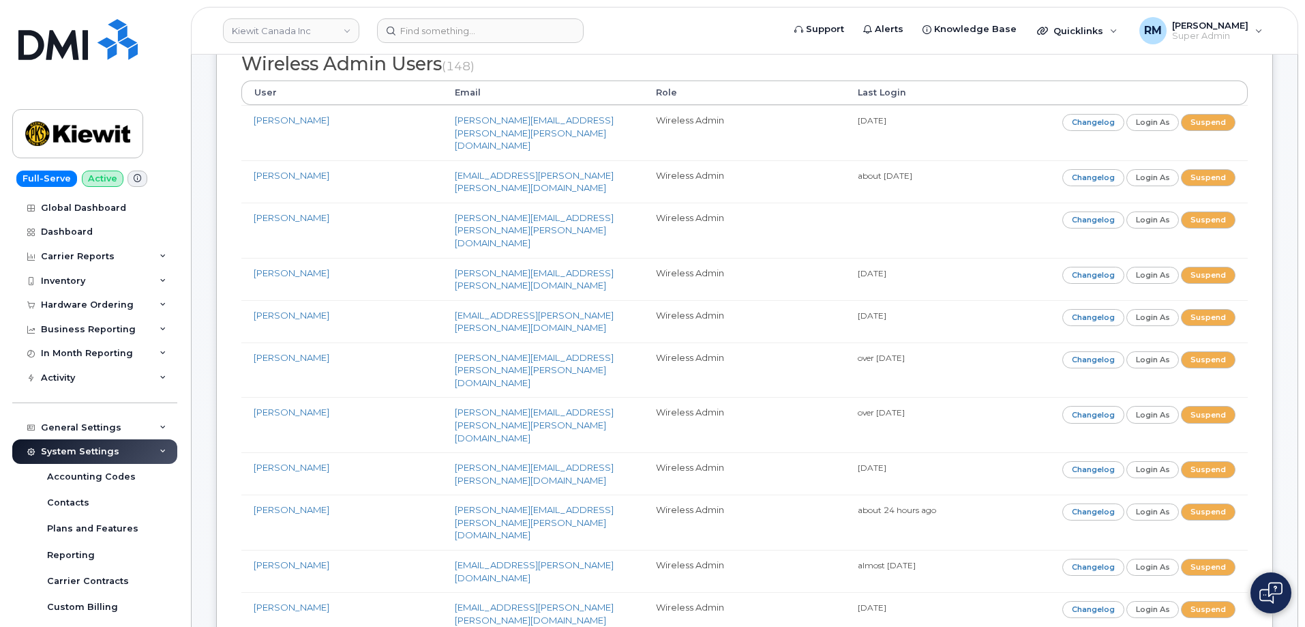
scroll to position [546, 0]
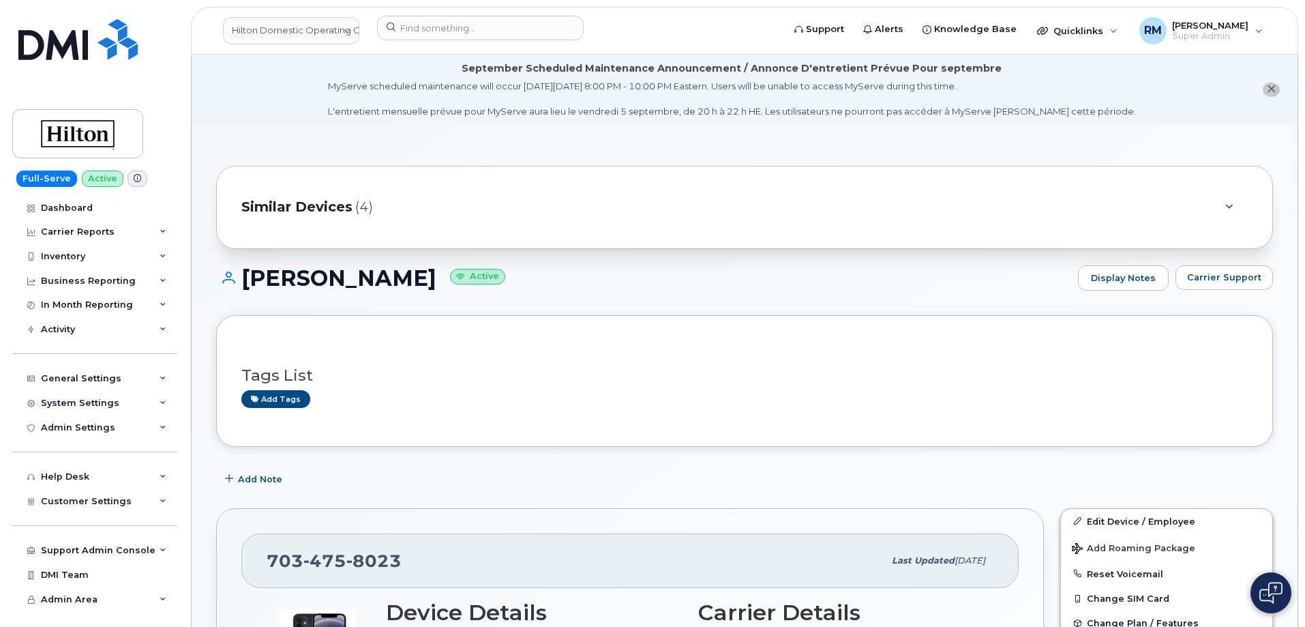
drag, startPoint x: 443, startPoint y: 278, endPoint x: 203, endPoint y: 126, distance: 283.6
click at [242, 278] on h1 "ISMAIL ESSAGHIR Active" at bounding box center [643, 278] width 855 height 24
copy h1 "ISMAIL ESSAGHIR"
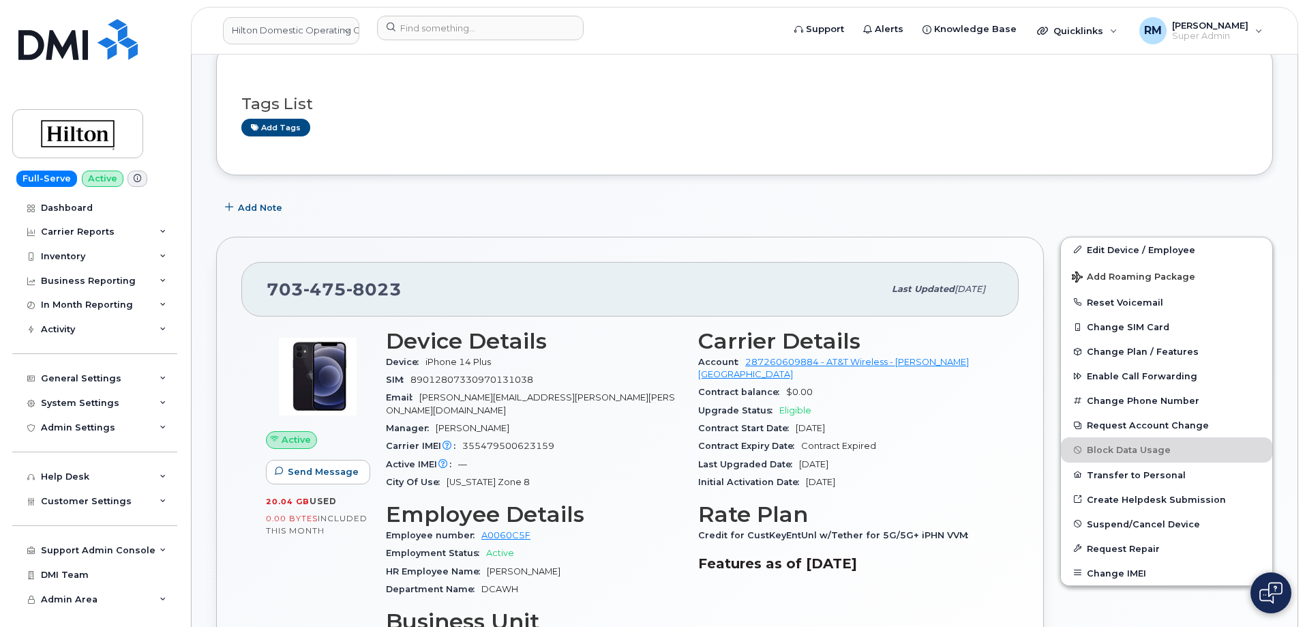
scroll to position [273, 0]
click at [499, 439] on span "355479500623159" at bounding box center [508, 444] width 92 height 10
click at [498, 439] on span "355479500623159" at bounding box center [508, 444] width 92 height 10
copy span "355479500623159"
drag, startPoint x: 756, startPoint y: 375, endPoint x: 742, endPoint y: 361, distance: 19.8
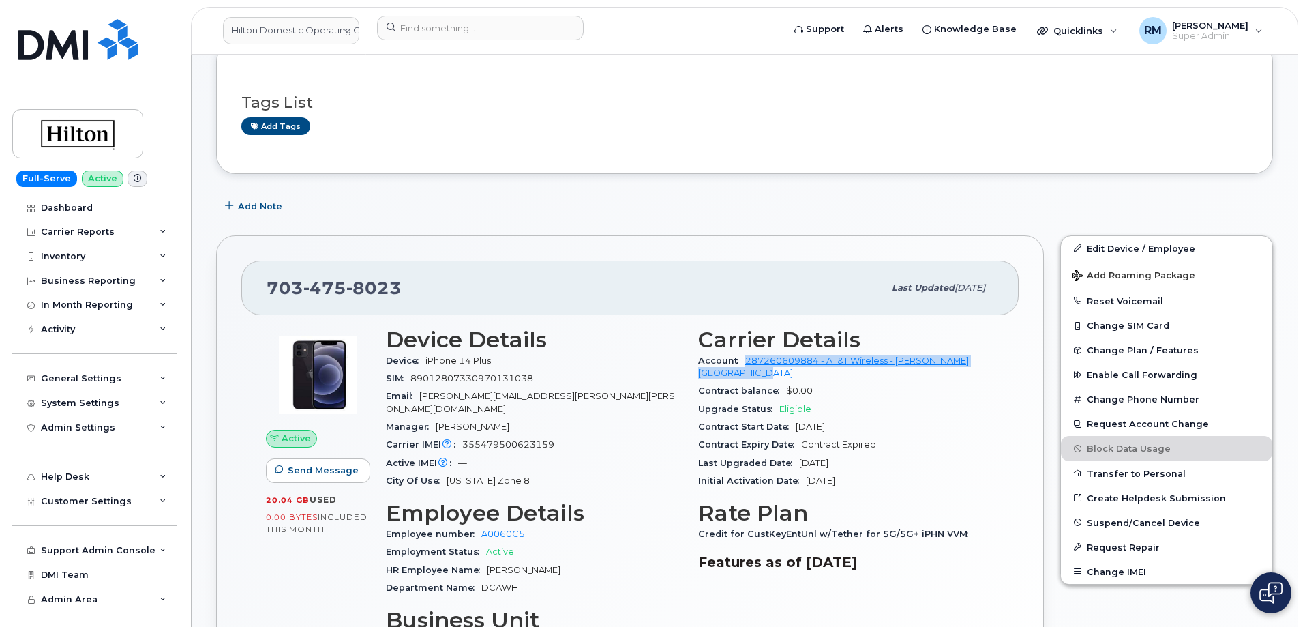
click at [742, 361] on div "Account 287260609884 - AT&T Wireless - HILTON ALEXANDRIA OLD TOWN" at bounding box center [846, 367] width 296 height 31
copy link "287260609884 - AT&T Wireless - HILTON ALEXANDRIA OLD TOWN"
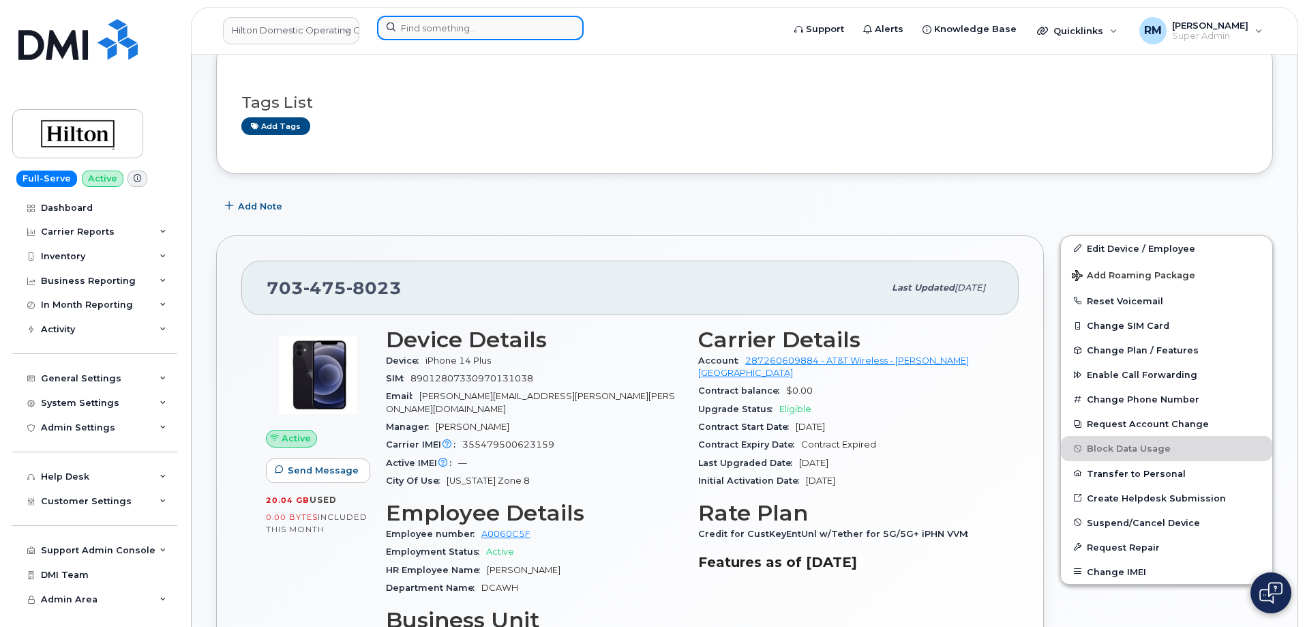
click at [417, 31] on input at bounding box center [480, 28] width 207 height 25
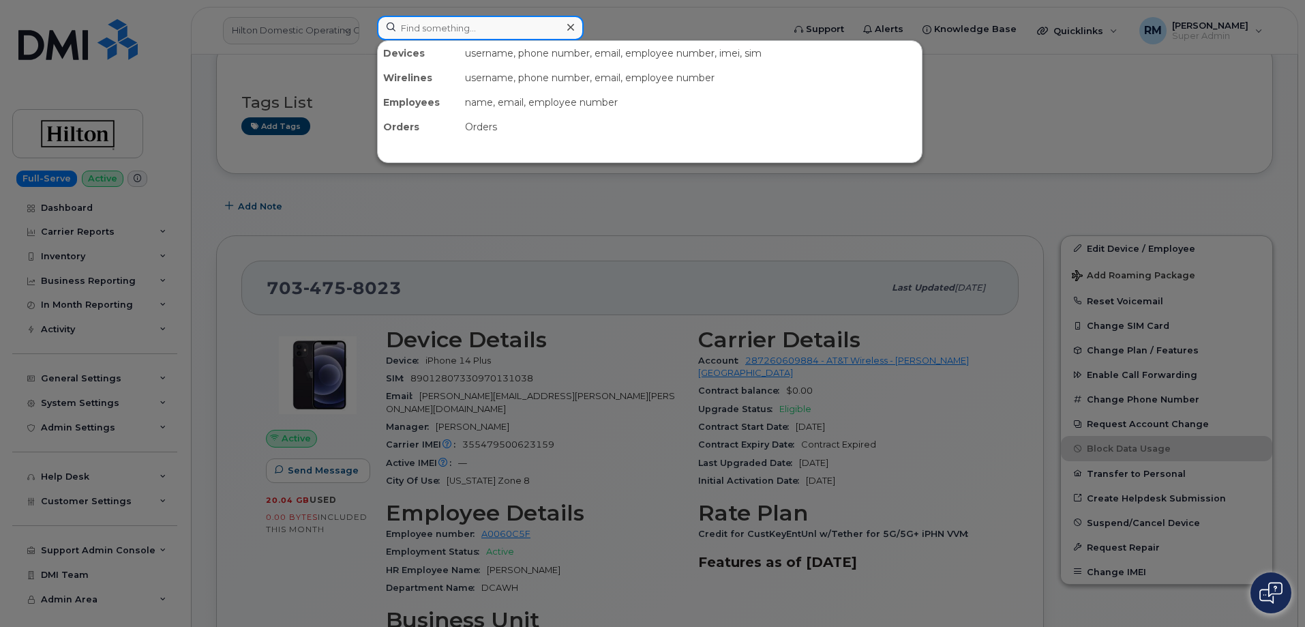
paste input "202-536-9947"
type input "202-536-9947"
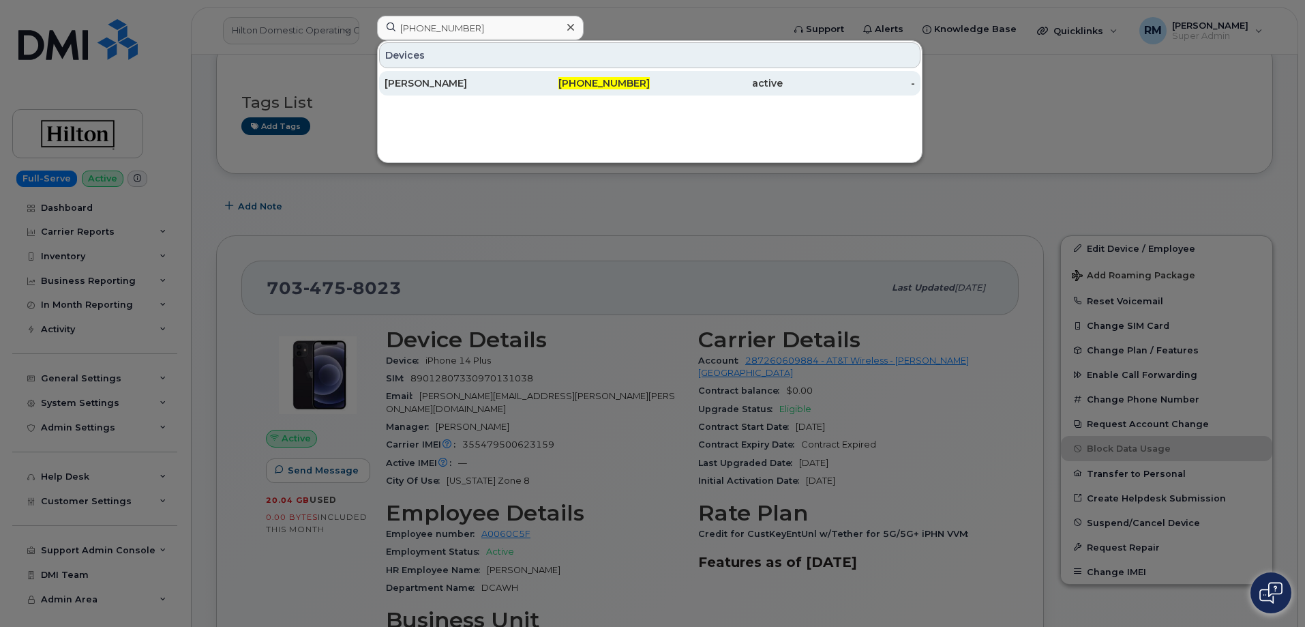
click at [475, 83] on div "MOHAMED KHALIF" at bounding box center [451, 83] width 133 height 14
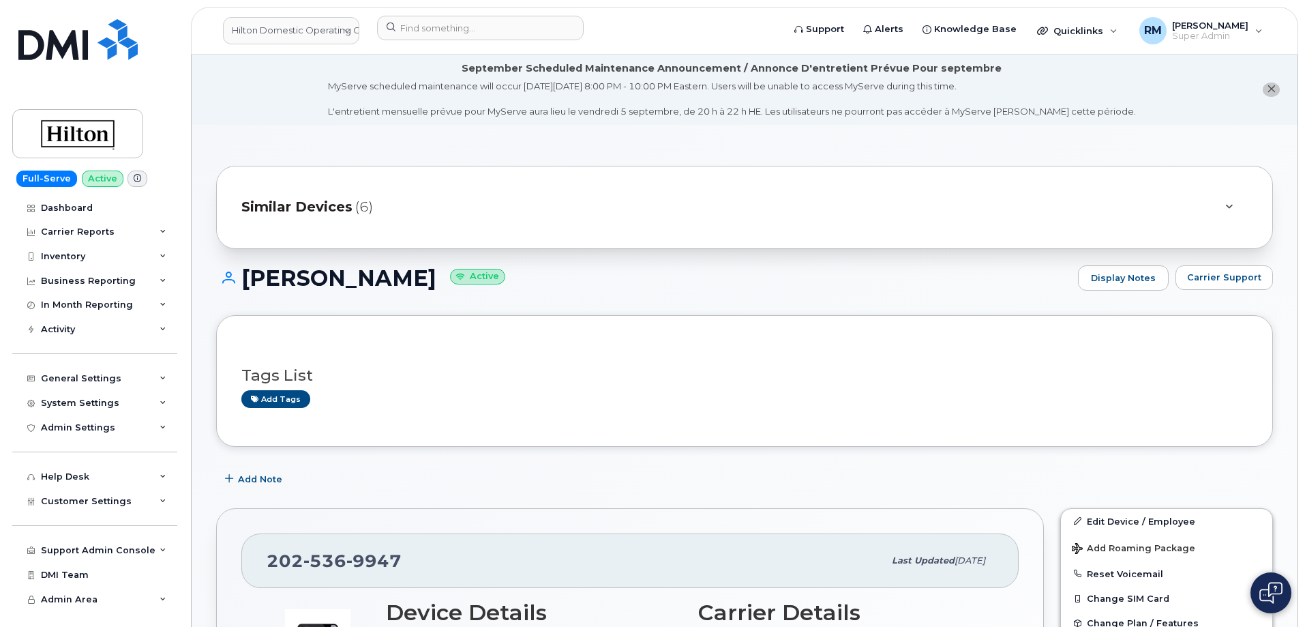
drag, startPoint x: 447, startPoint y: 94, endPoint x: 262, endPoint y: 235, distance: 232.2
click at [303, 289] on h1 "MOHAMED KHALIF Active" at bounding box center [643, 278] width 855 height 24
click at [421, 279] on h1 "MOHAMED KHALIF Active" at bounding box center [643, 278] width 855 height 24
drag, startPoint x: 456, startPoint y: 279, endPoint x: 246, endPoint y: 281, distance: 210.1
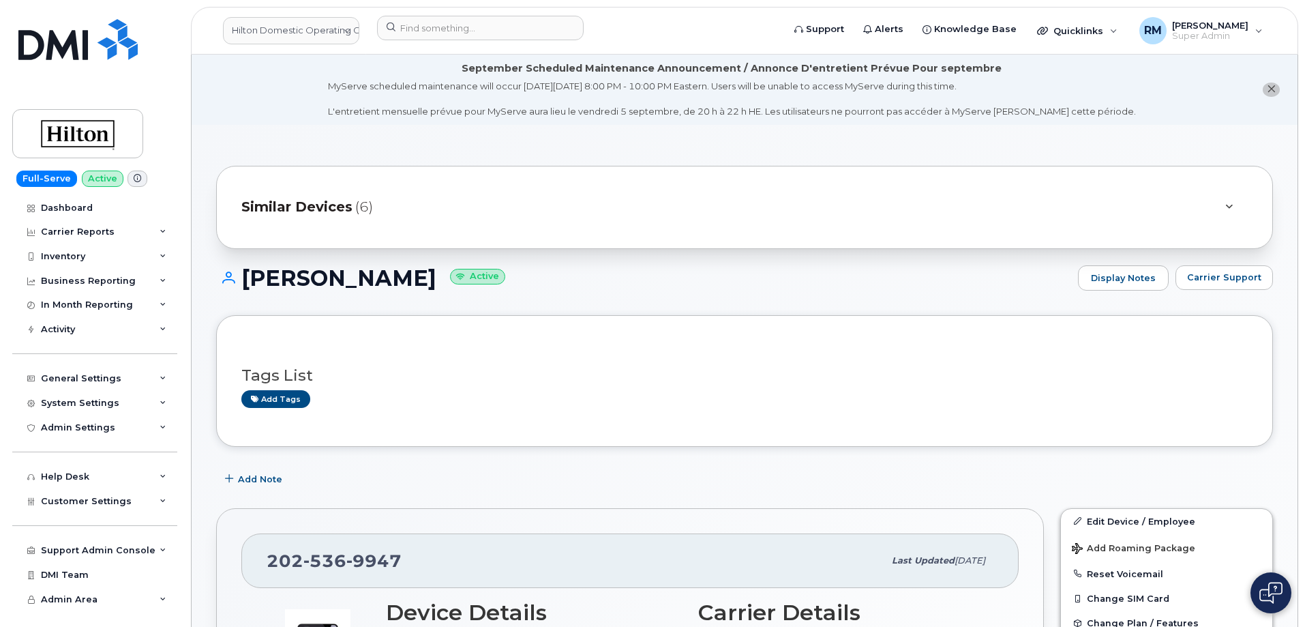
click at [246, 281] on h1 "MOHAMED KHALIF Active" at bounding box center [643, 278] width 855 height 24
copy h1 "MOHAMED KHALIF"
drag, startPoint x: 360, startPoint y: 559, endPoint x: 253, endPoint y: 561, distance: 107.1
click at [253, 561] on div "202 536 9947 Last updated Aug 11, 2025" at bounding box center [629, 560] width 777 height 55
copy span "202 536 9947"
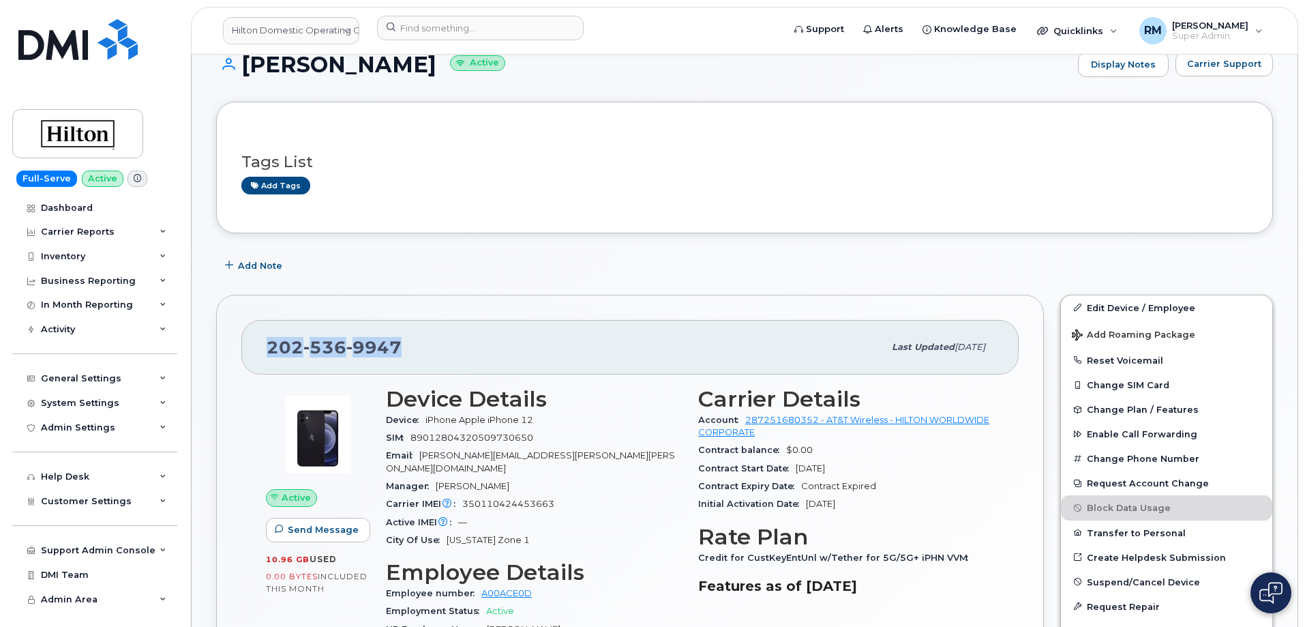
scroll to position [409, 0]
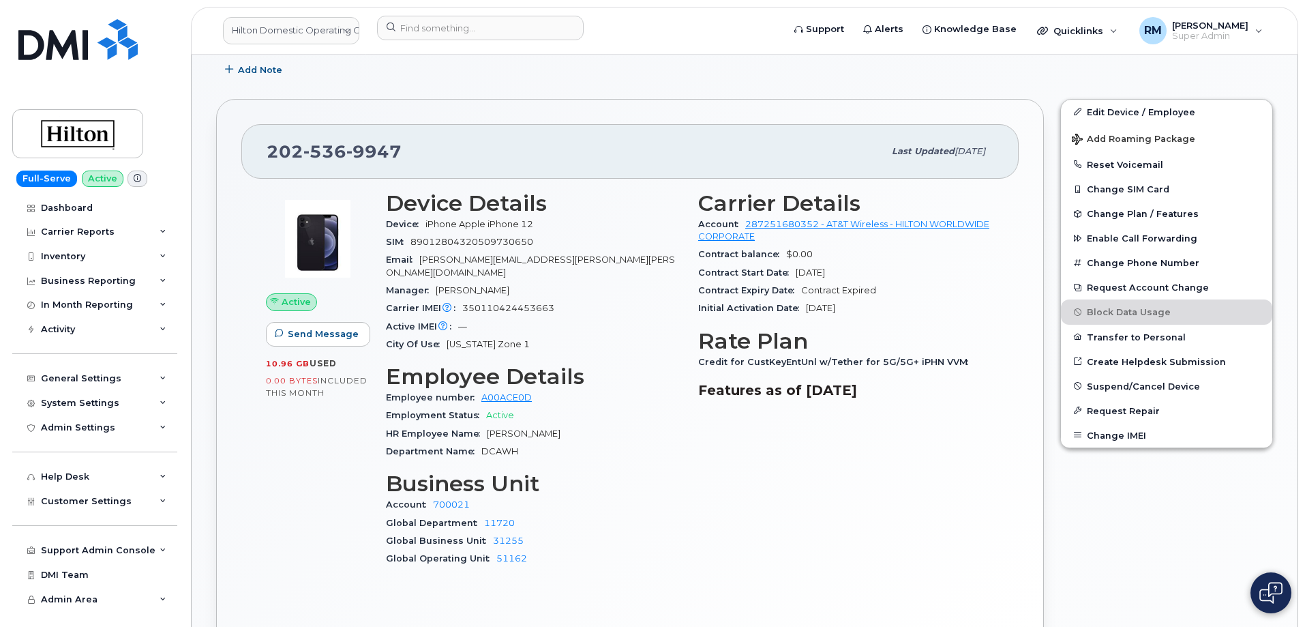
click at [530, 303] on span "350110424453663" at bounding box center [508, 308] width 92 height 10
copy span "350110424453663"
drag, startPoint x: 763, startPoint y: 236, endPoint x: 747, endPoint y: 224, distance: 20.1
click at [747, 224] on div "Account 287251680352 - AT&T Wireless - HILTON WORLDWIDE CORPORATE" at bounding box center [846, 231] width 296 height 31
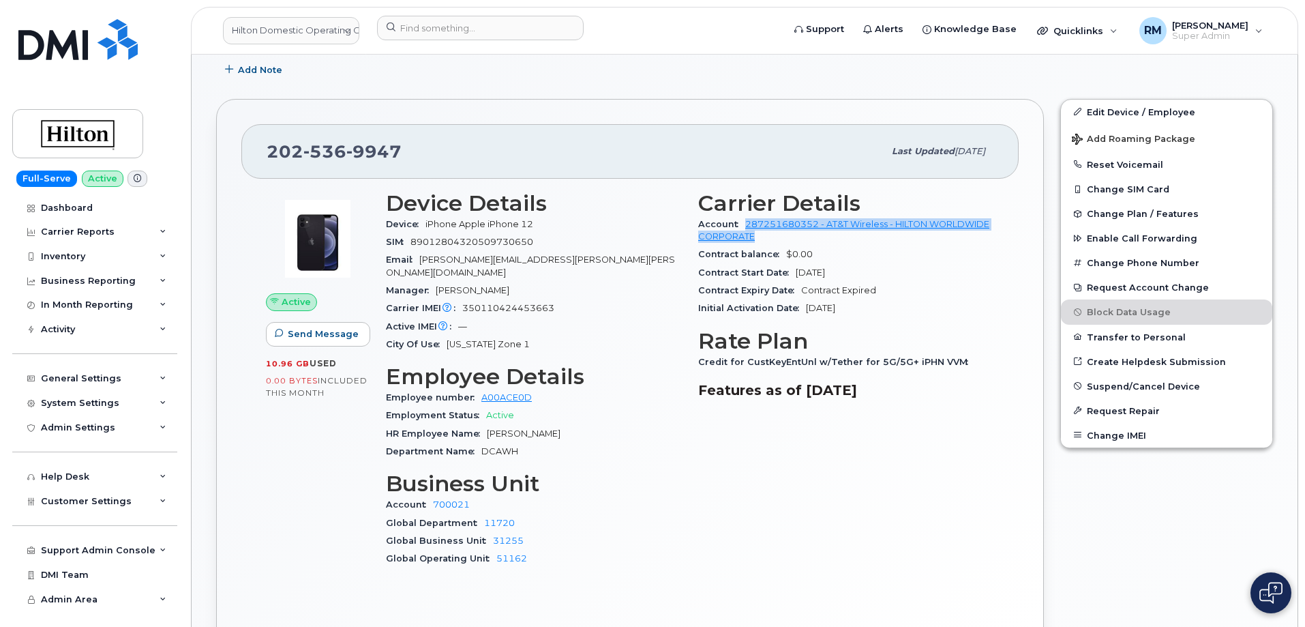
copy link "287251680352 - AT&T Wireless - HILTON WORLDWIDE CORPORATE"
click at [508, 303] on span "350110424453663" at bounding box center [508, 308] width 92 height 10
copy span "350110424453663"
drag, startPoint x: 783, startPoint y: 236, endPoint x: 741, endPoint y: 224, distance: 43.2
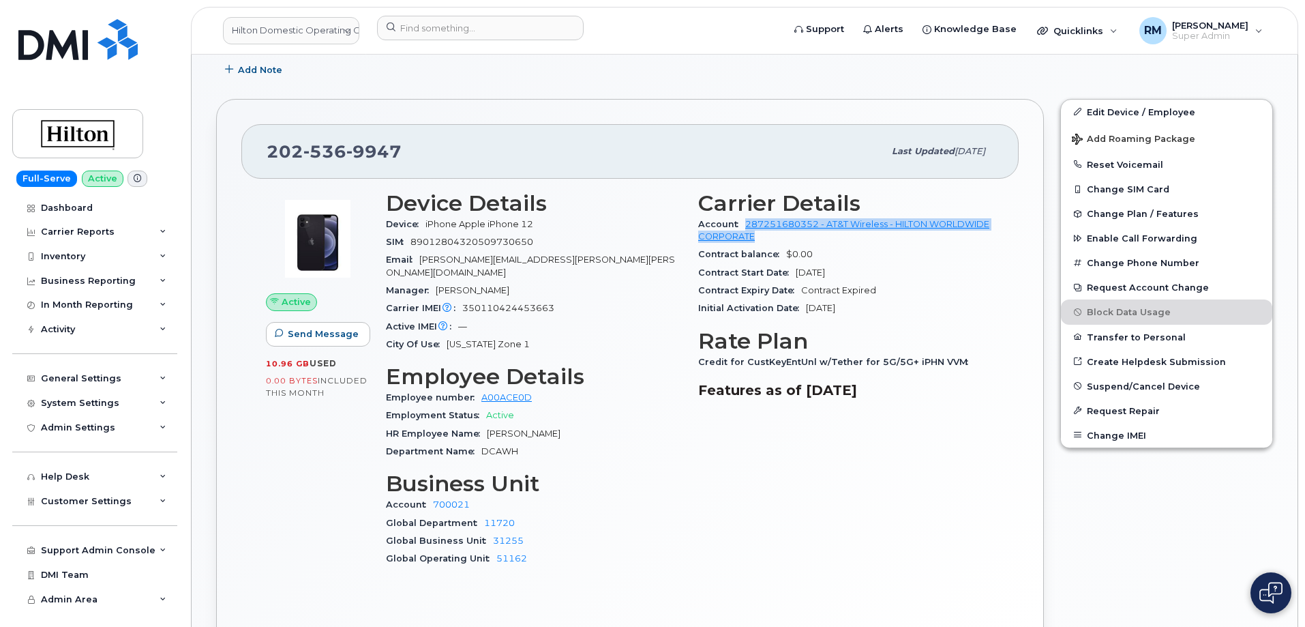
click at [741, 224] on div "Account 287251680352 - AT&T Wireless - HILTON WORLDWIDE CORPORATE" at bounding box center [846, 231] width 296 height 31
copy link "287251680352 - AT&T Wireless - HILTON WORLDWIDE CORPORATE"
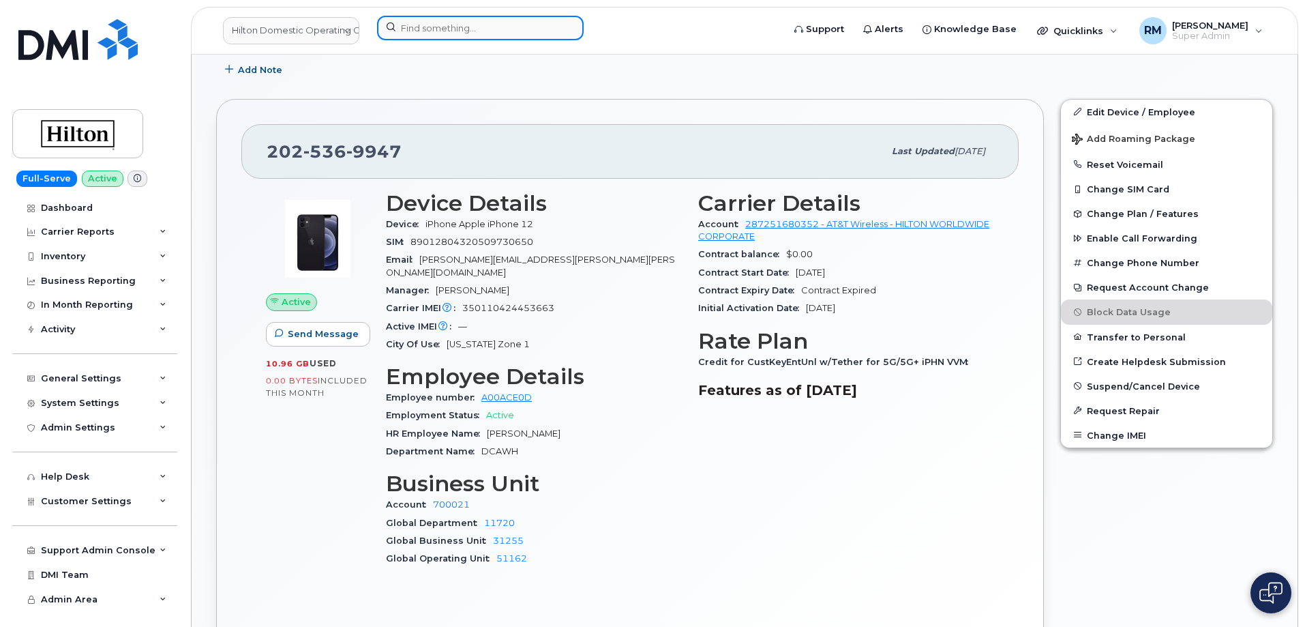
click at [419, 31] on input at bounding box center [480, 28] width 207 height 25
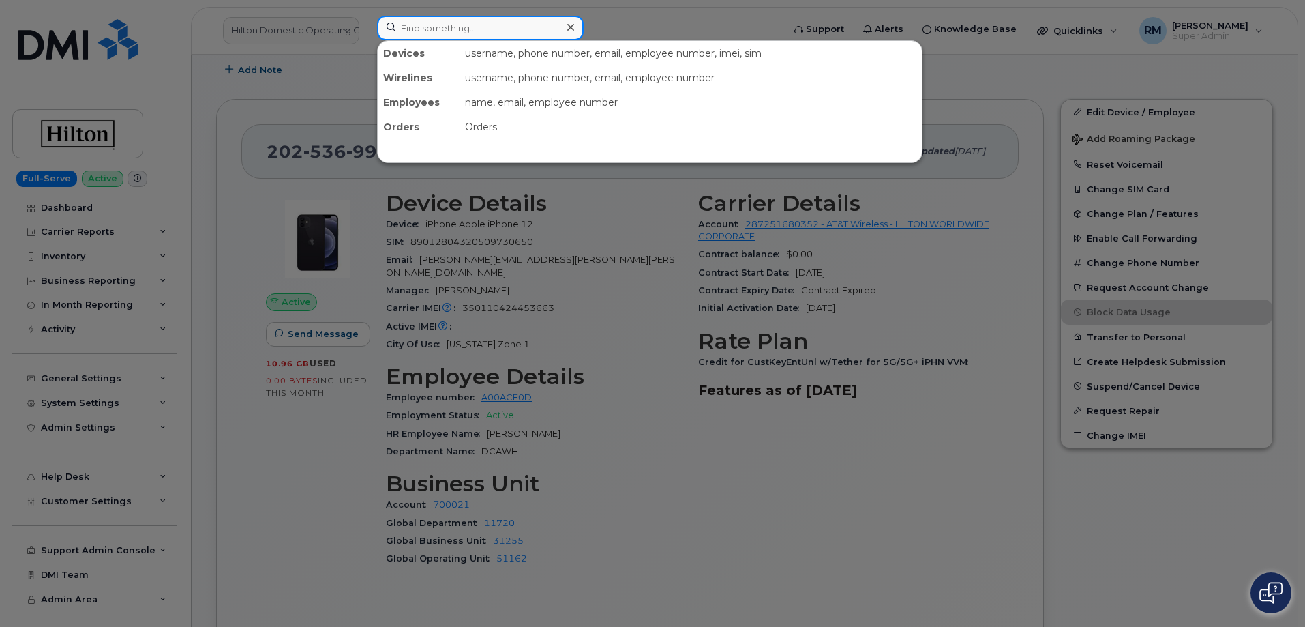
paste input "297461"
type input "297461"
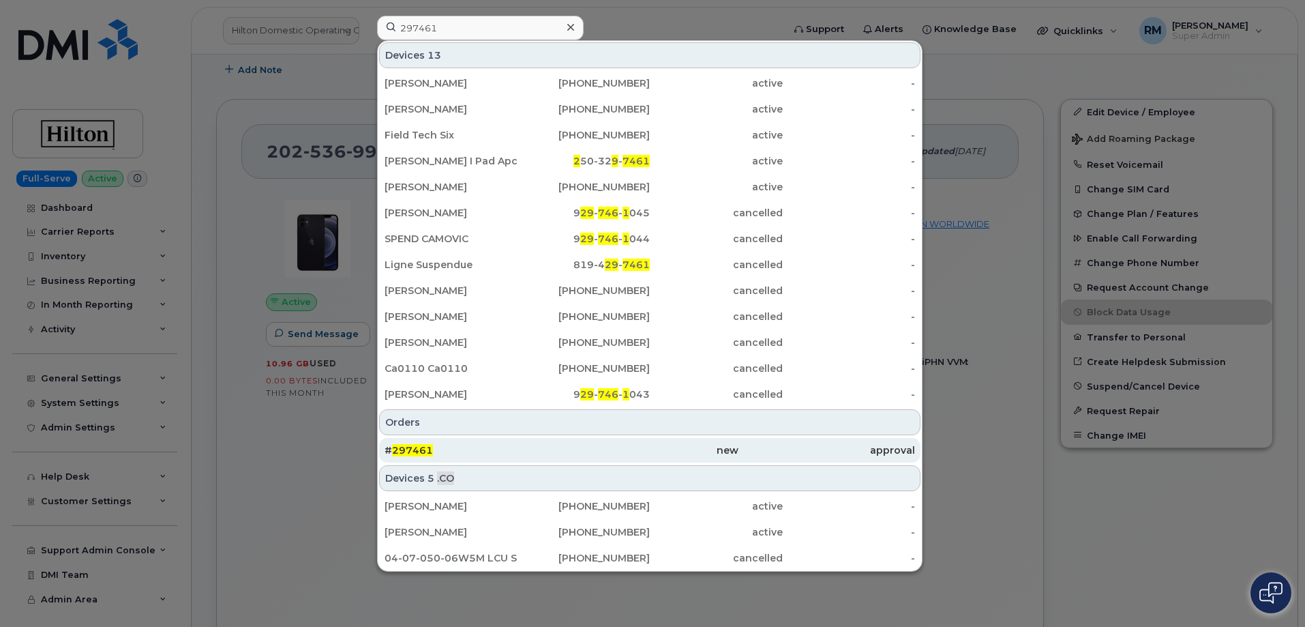
click at [405, 450] on span "297461" at bounding box center [412, 450] width 41 height 12
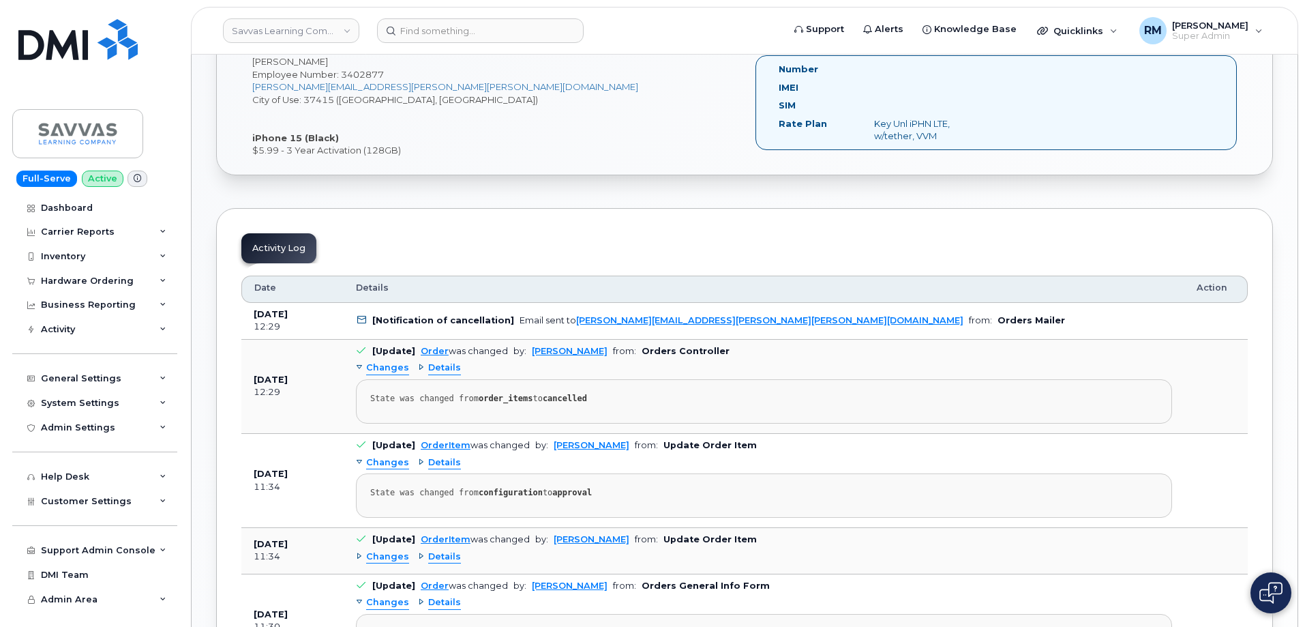
scroll to position [614, 0]
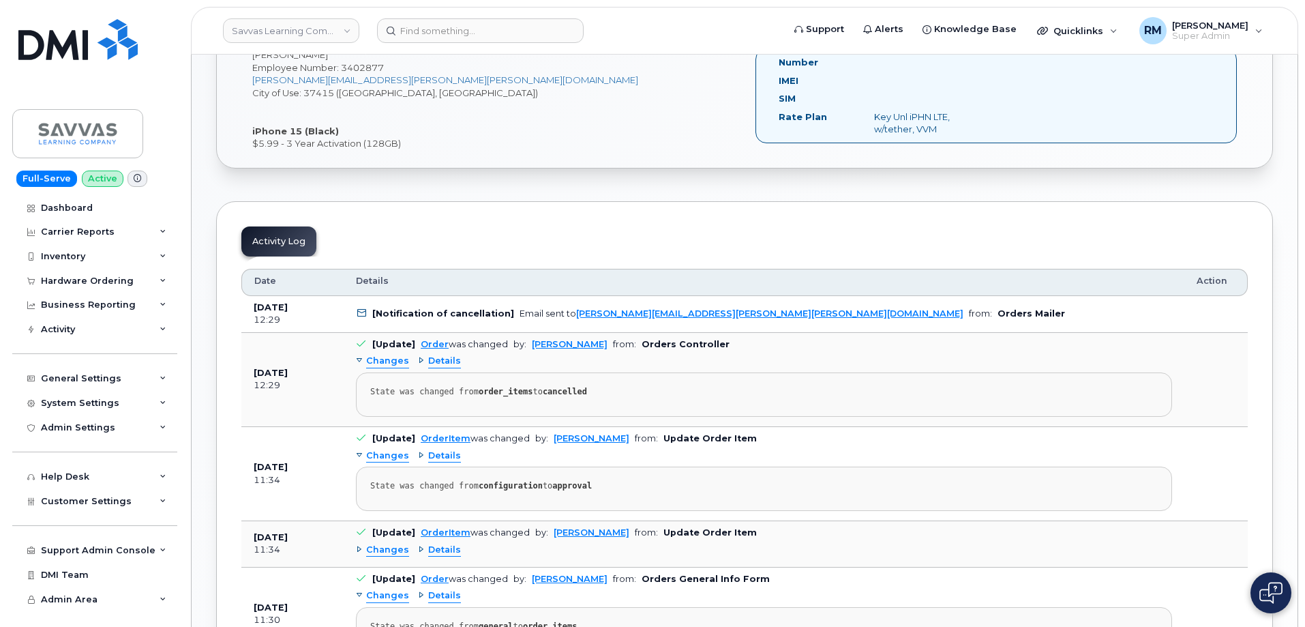
click at [440, 458] on span "Details" at bounding box center [444, 455] width 33 height 13
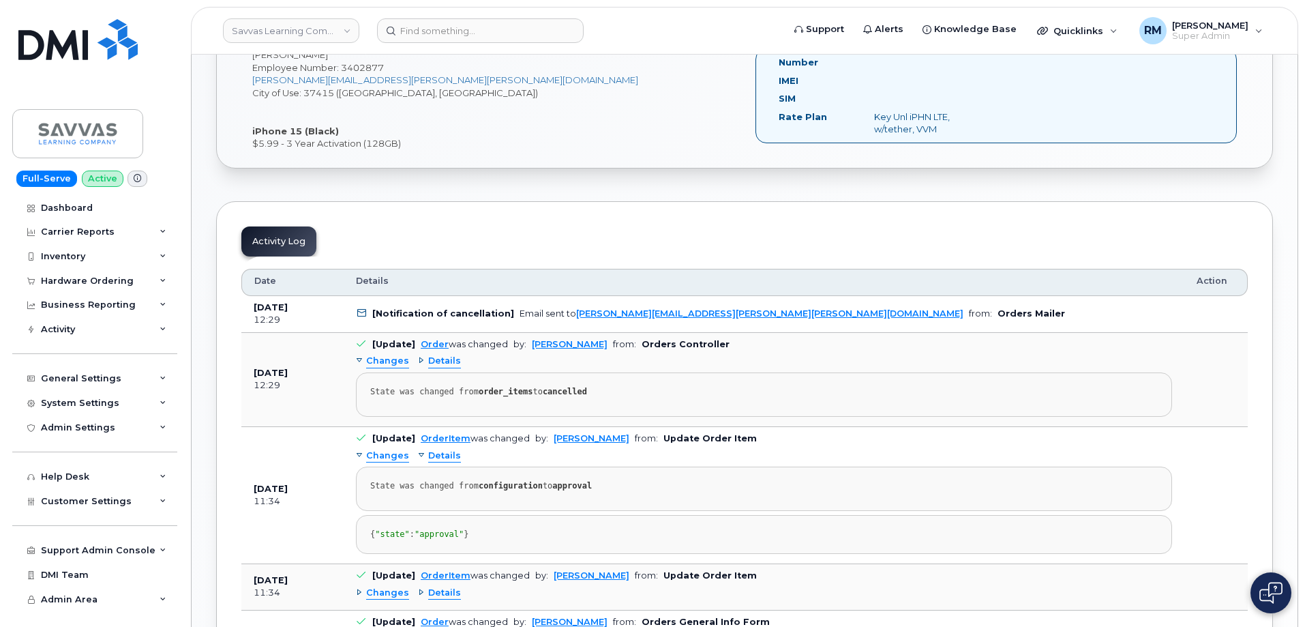
click at [440, 458] on span "Details" at bounding box center [444, 455] width 33 height 13
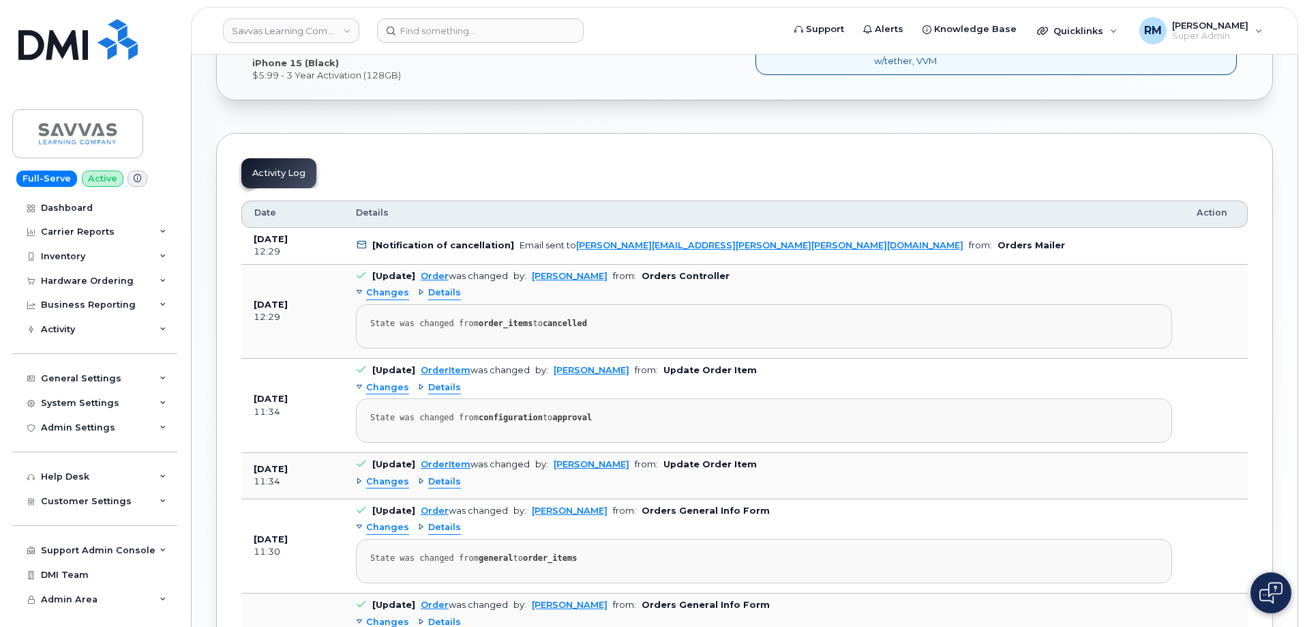
scroll to position [477, 0]
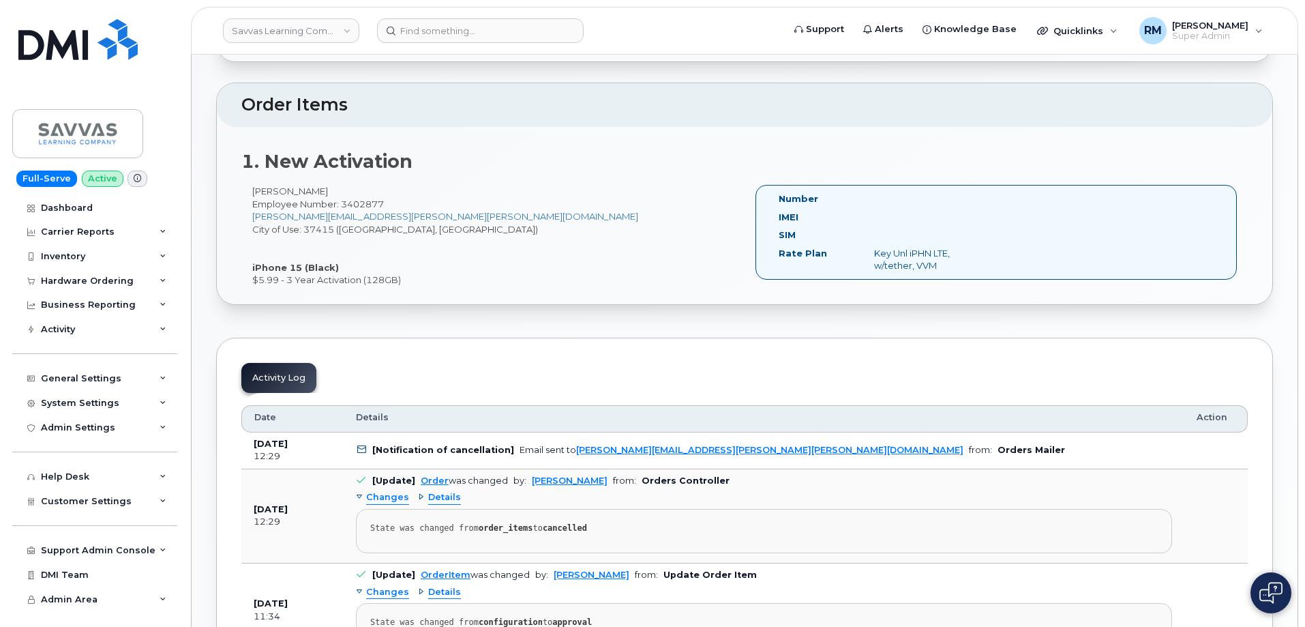
click at [434, 501] on span "Details" at bounding box center [444, 497] width 33 height 13
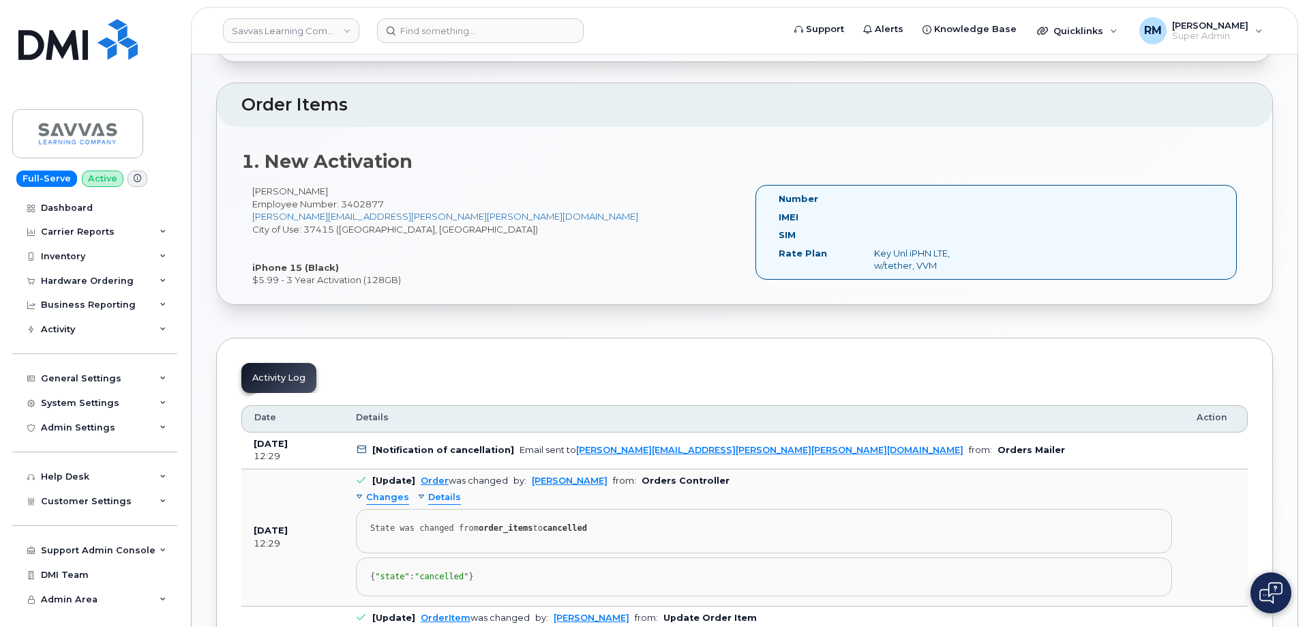
click at [434, 500] on span "Details" at bounding box center [444, 497] width 33 height 13
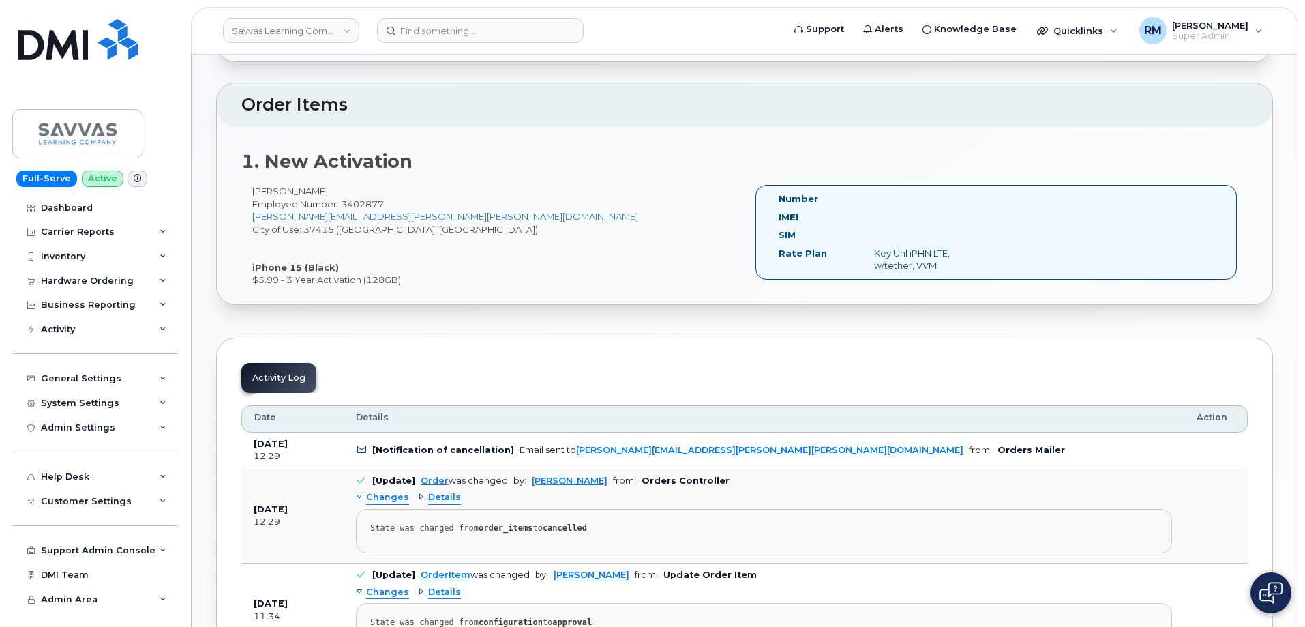
click at [387, 499] on span "Changes" at bounding box center [387, 497] width 43 height 13
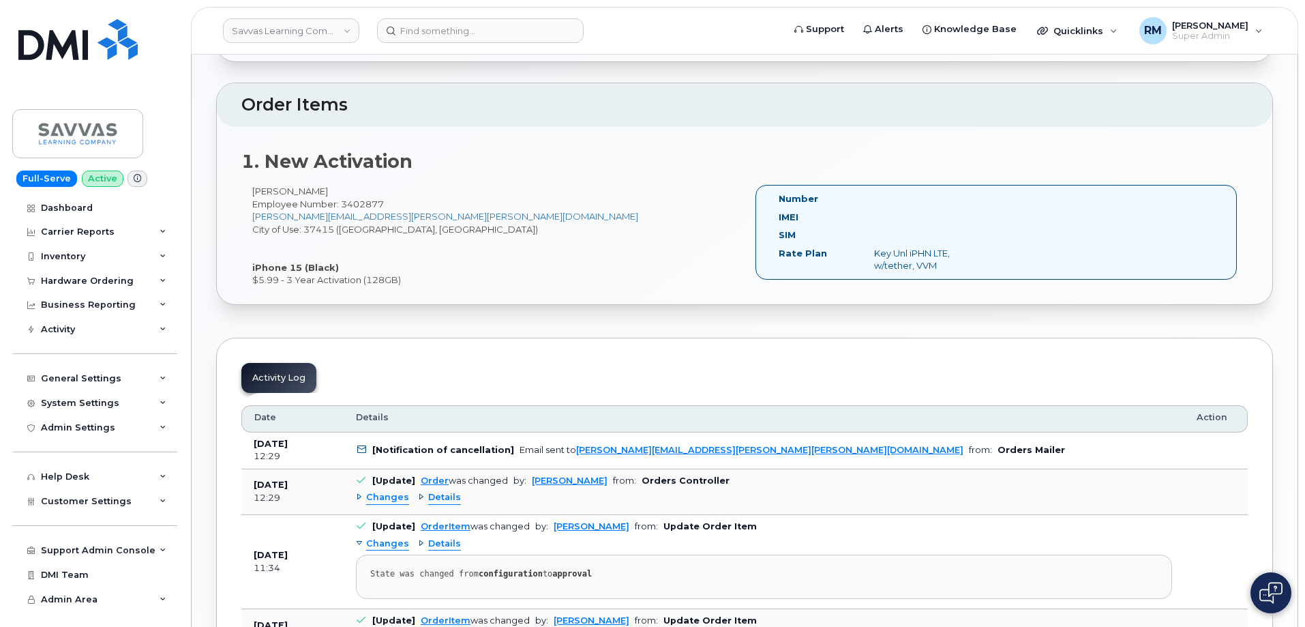
click at [385, 499] on span "Changes" at bounding box center [387, 497] width 43 height 13
